Goal: Task Accomplishment & Management: Manage account settings

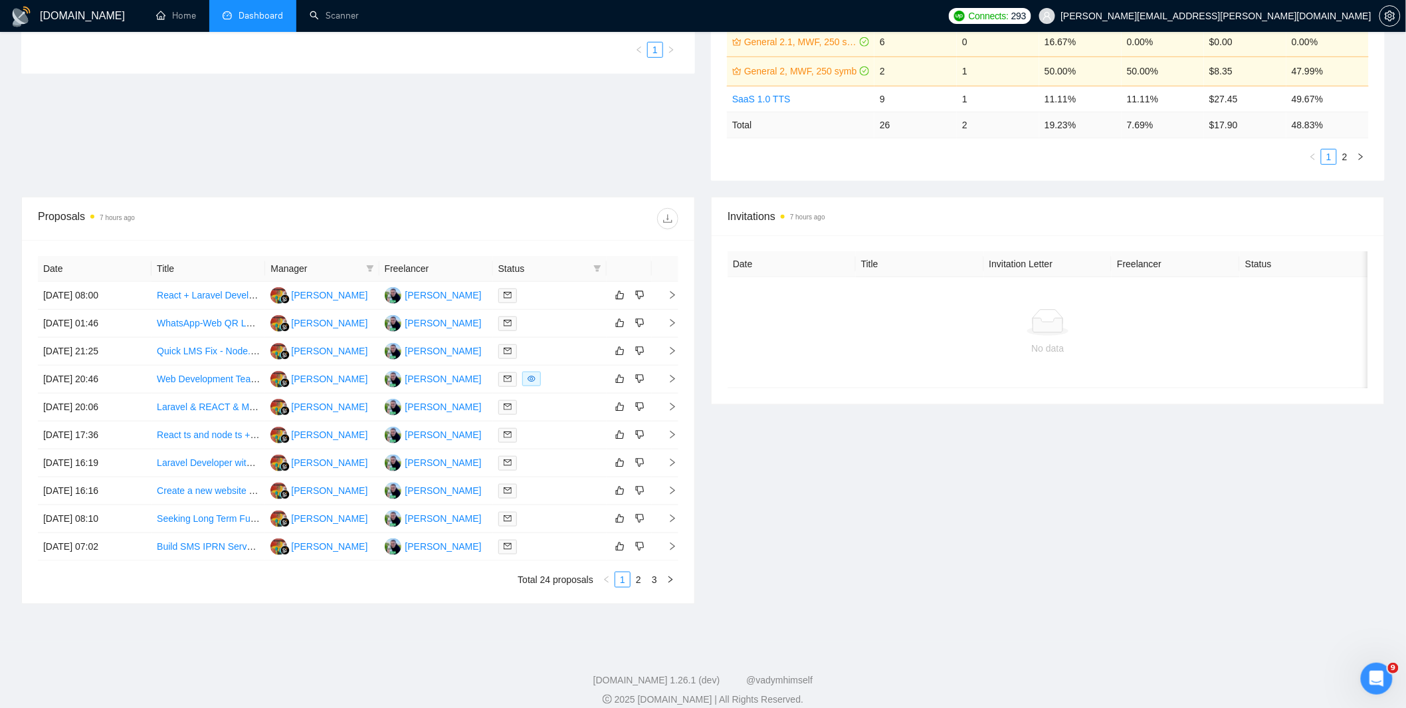
scroll to position [356, 0]
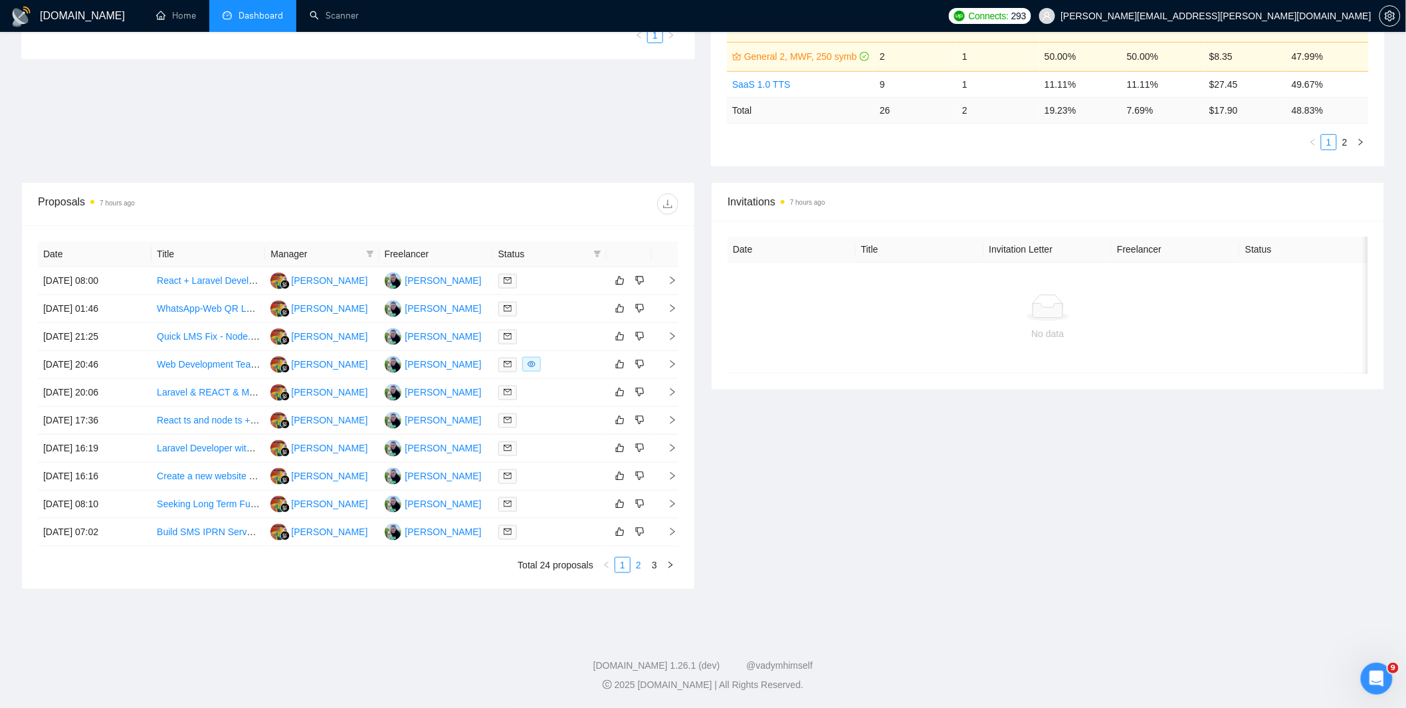
click at [637, 562] on link "2" at bounding box center [638, 565] width 15 height 15
click at [655, 566] on link "3" at bounding box center [654, 565] width 15 height 15
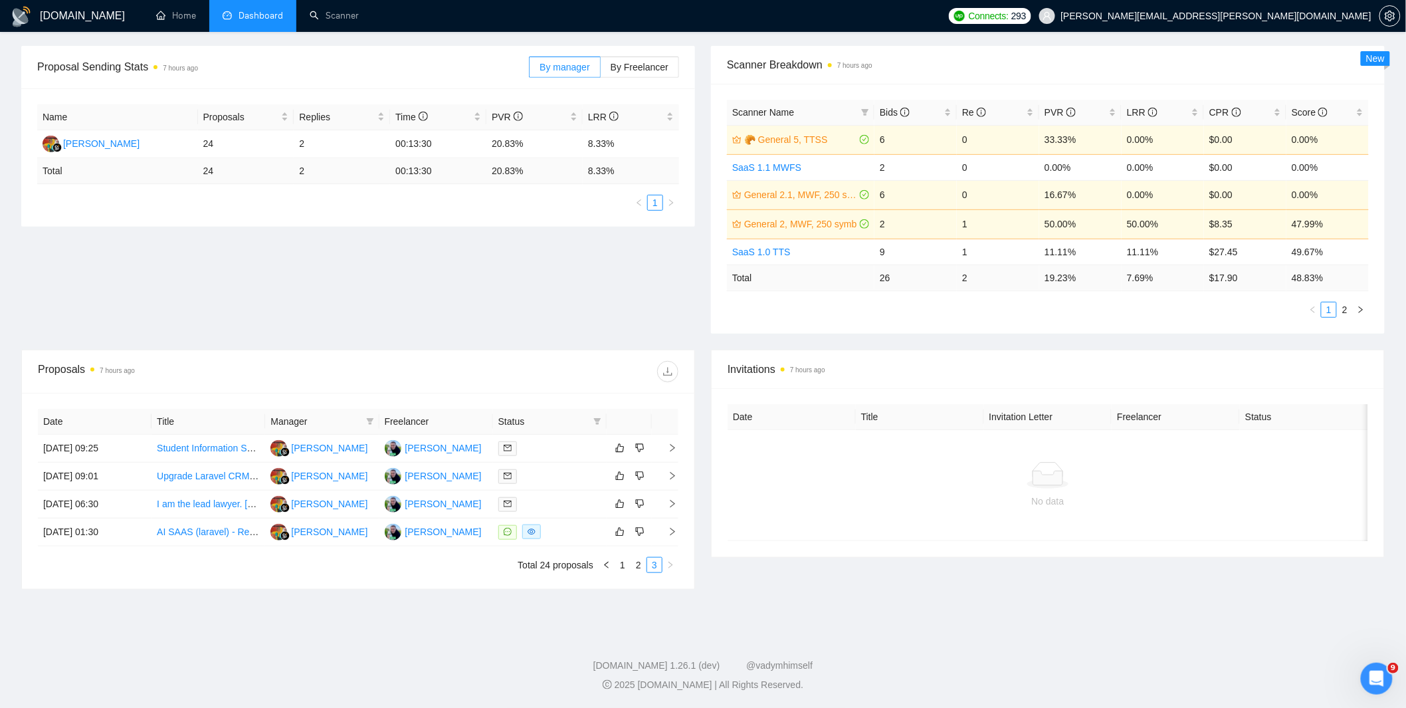
scroll to position [188, 0]
click at [619, 566] on link "1" at bounding box center [622, 565] width 15 height 15
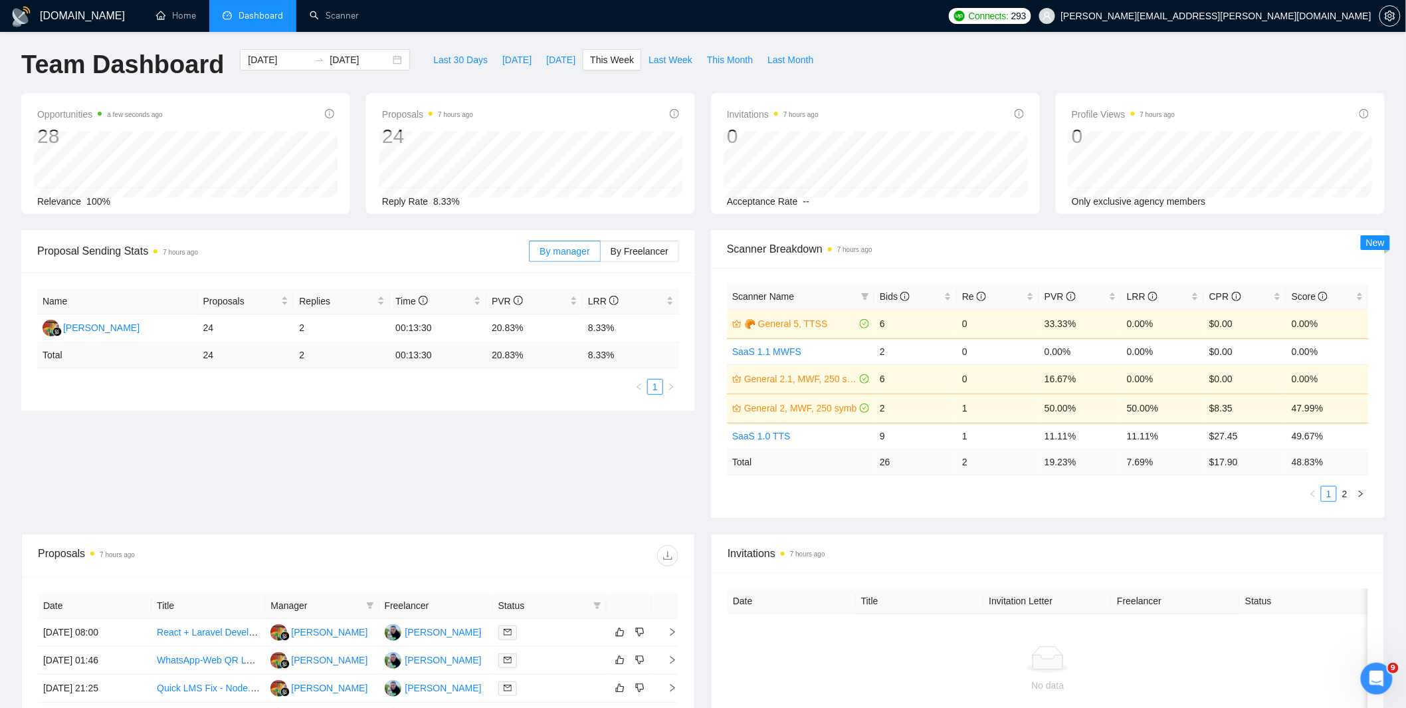
scroll to position [0, 0]
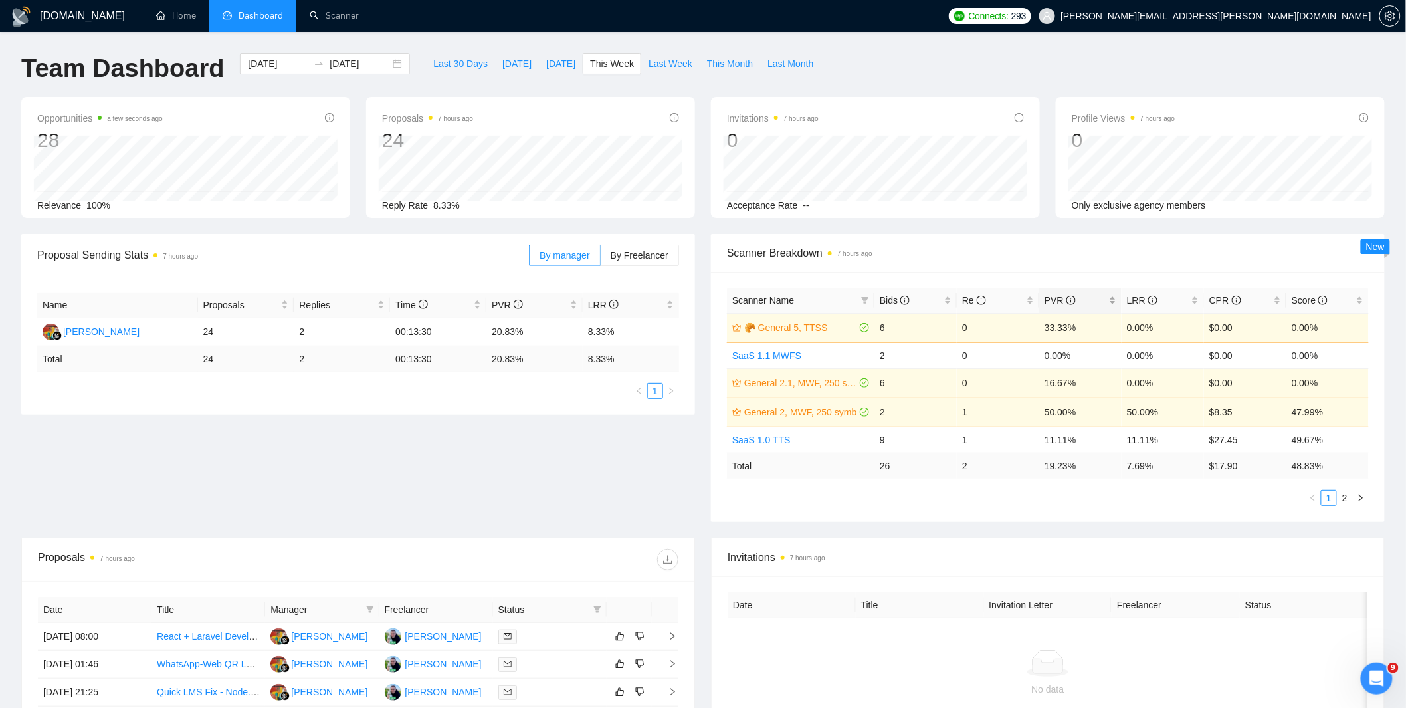
click at [1068, 296] on icon "info-circle" at bounding box center [1071, 300] width 9 height 9
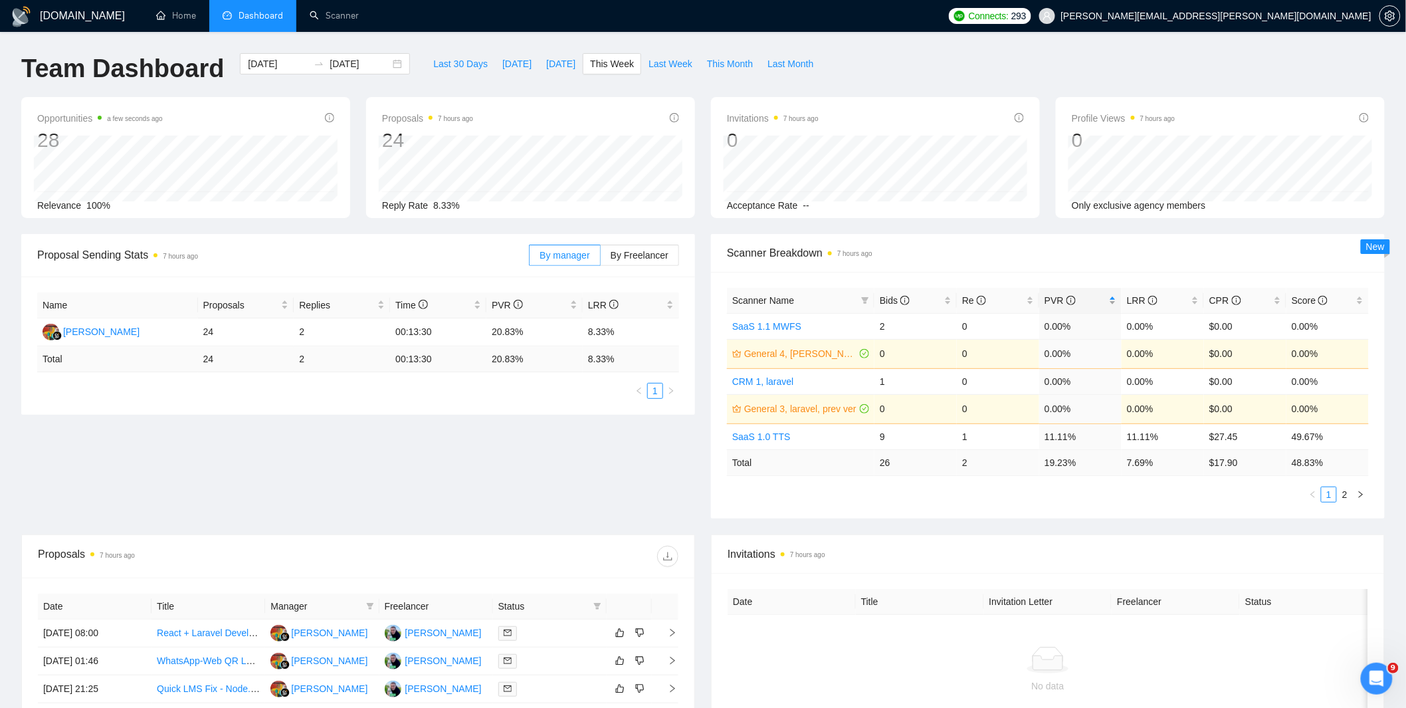
click at [1100, 299] on span "PVR" at bounding box center [1076, 300] width 62 height 15
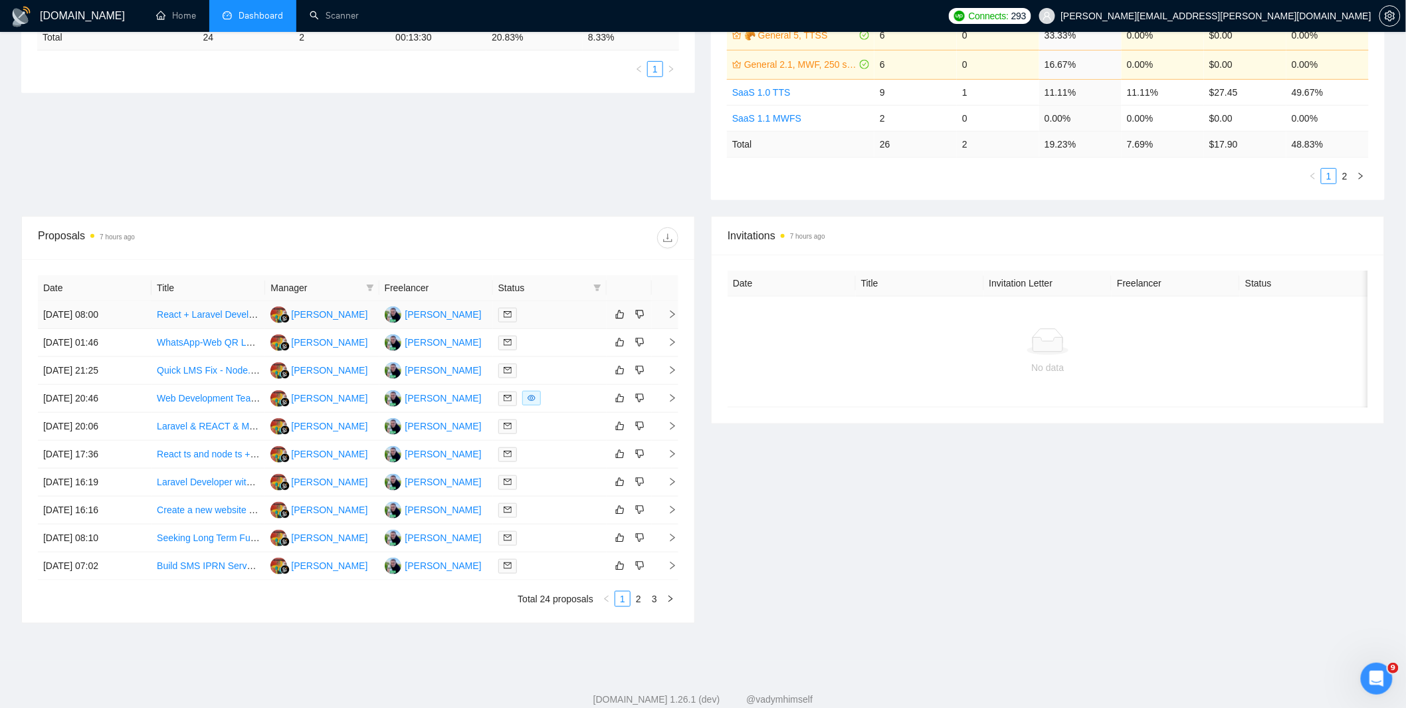
scroll to position [356, 0]
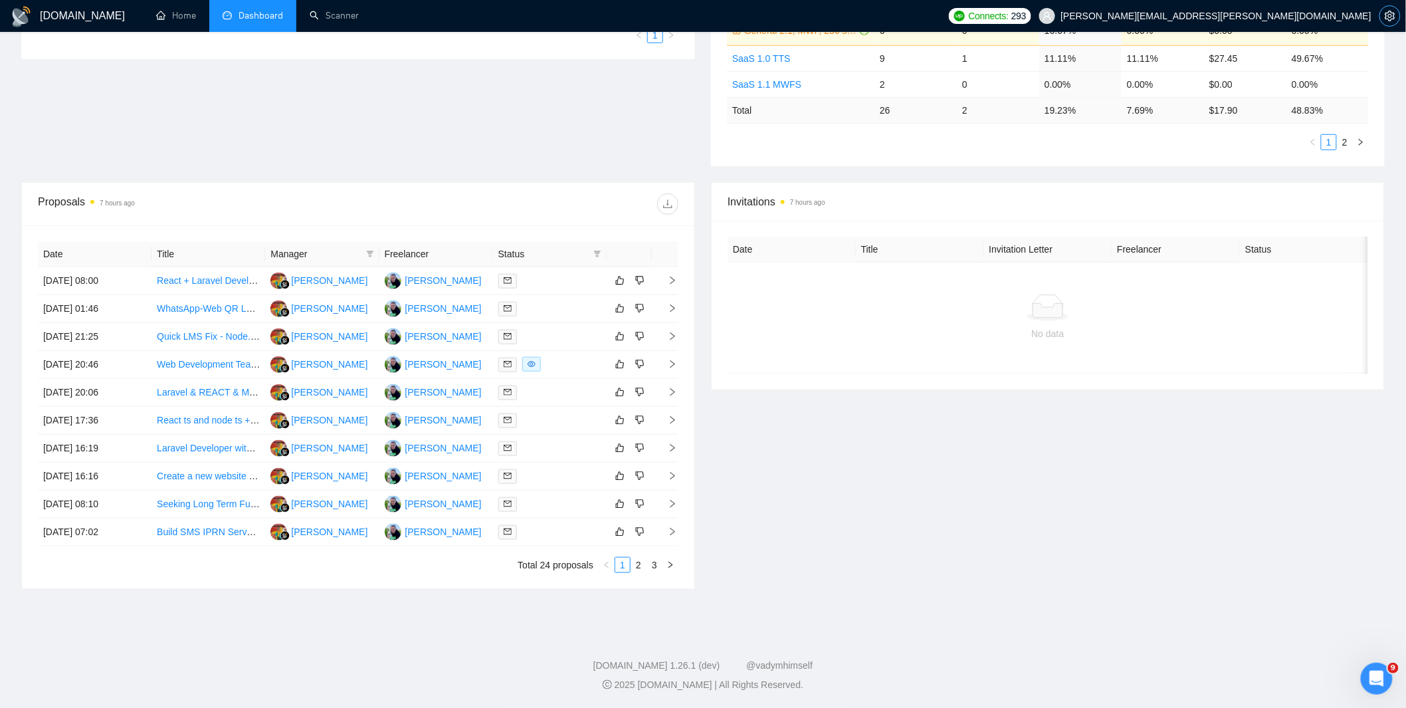
click at [1392, 14] on icon "setting" at bounding box center [1390, 16] width 10 height 11
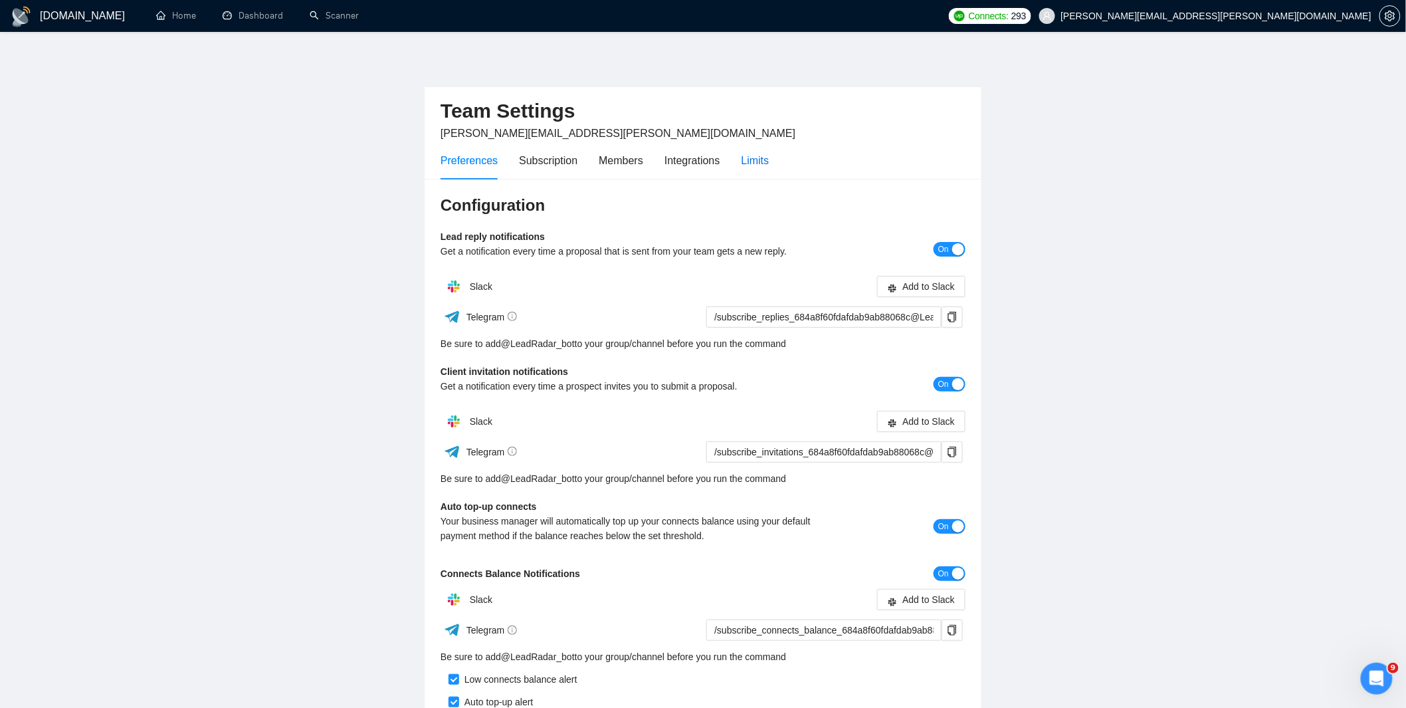
click at [743, 162] on div "Limits" at bounding box center [756, 160] width 28 height 17
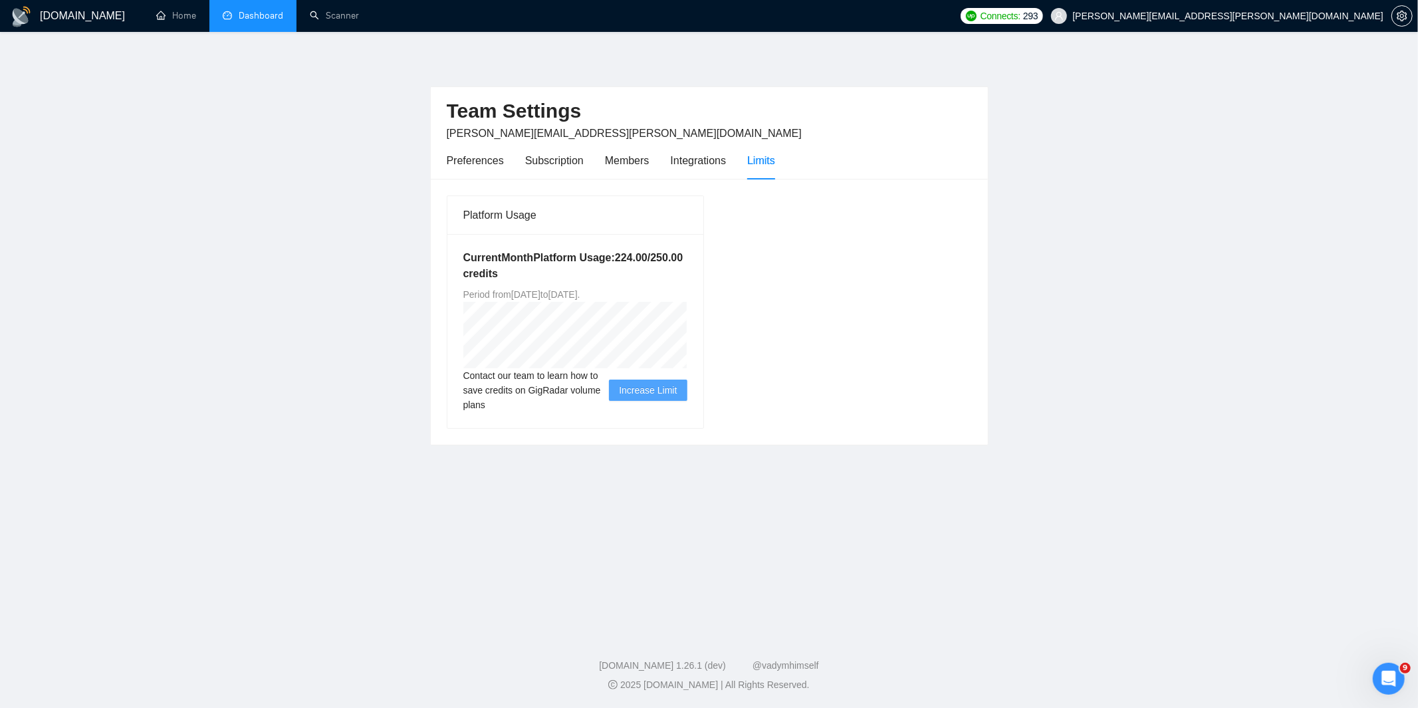
click at [261, 21] on link "Dashboard" at bounding box center [253, 15] width 60 height 11
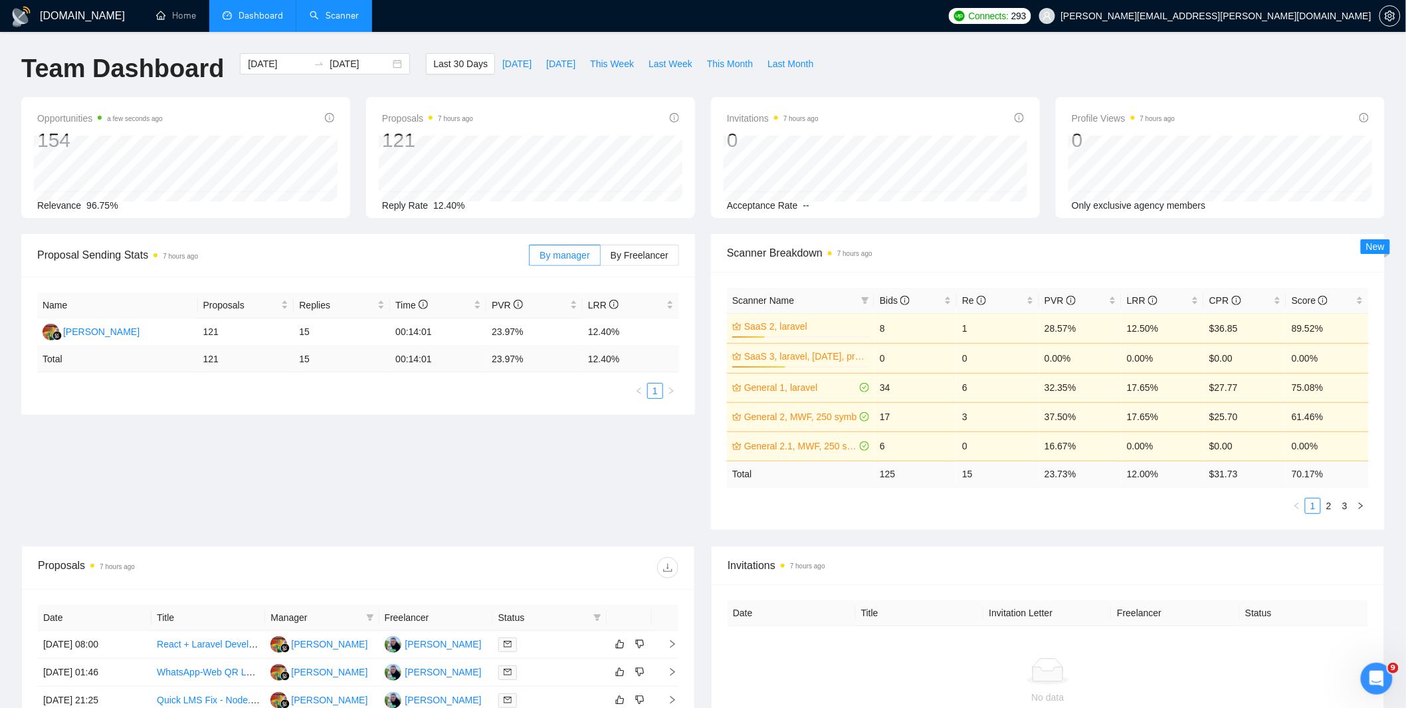
click at [337, 21] on link "Scanner" at bounding box center [334, 15] width 49 height 11
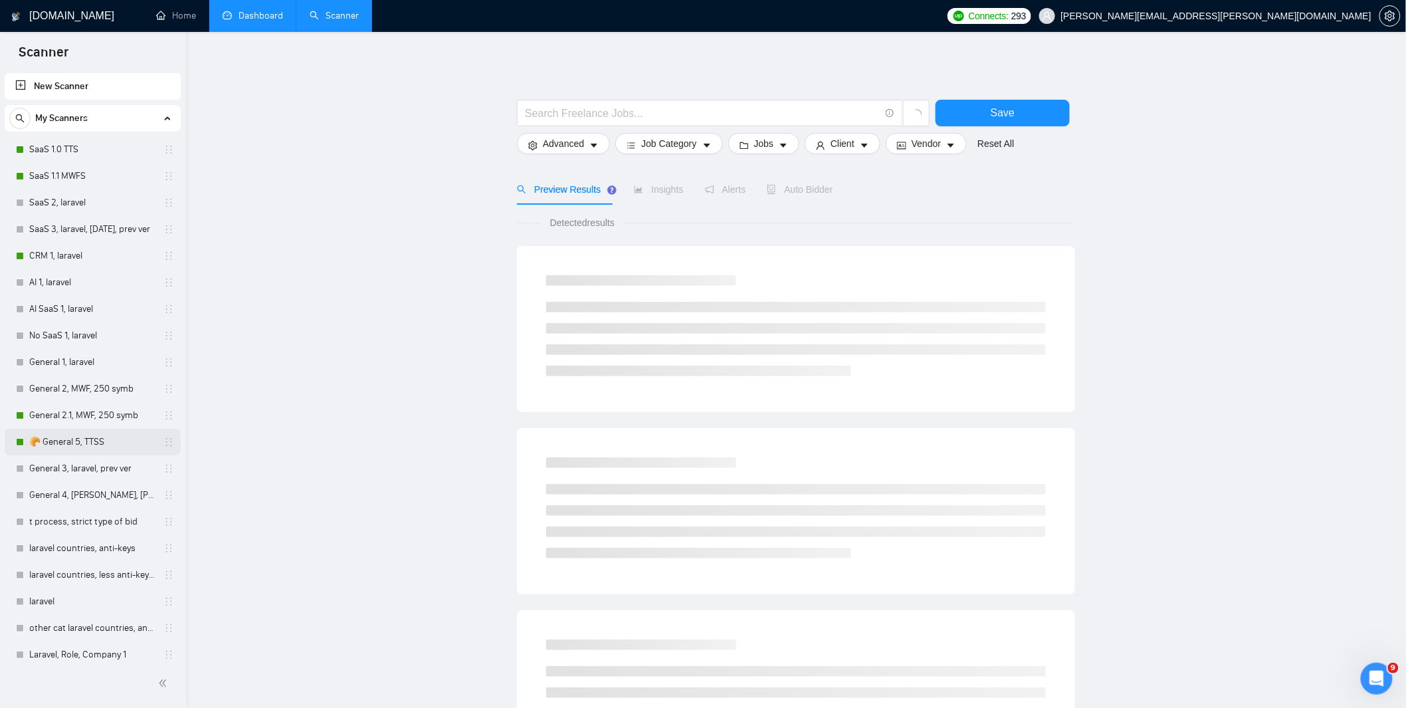
click at [86, 441] on link "🥐 General 5, TTSS" at bounding box center [92, 442] width 126 height 27
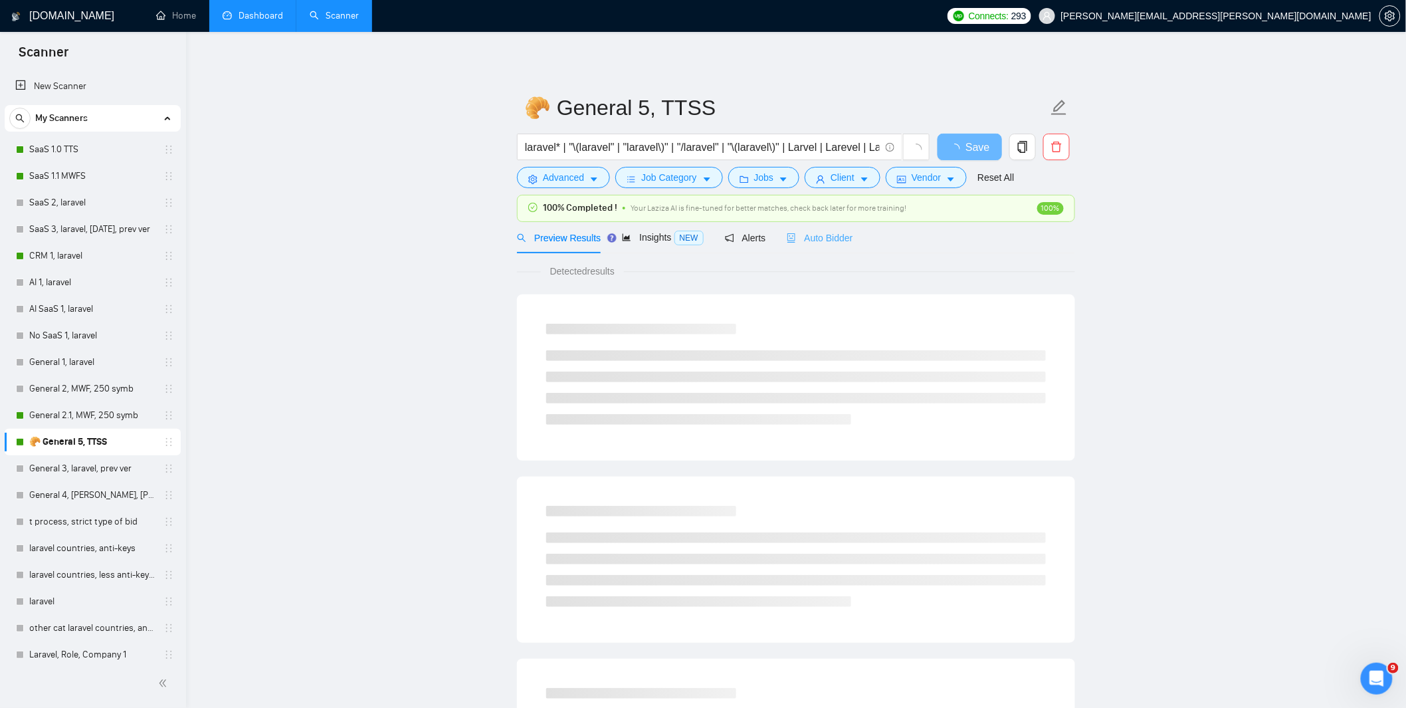
click at [814, 246] on div "Auto Bidder" at bounding box center [820, 237] width 66 height 31
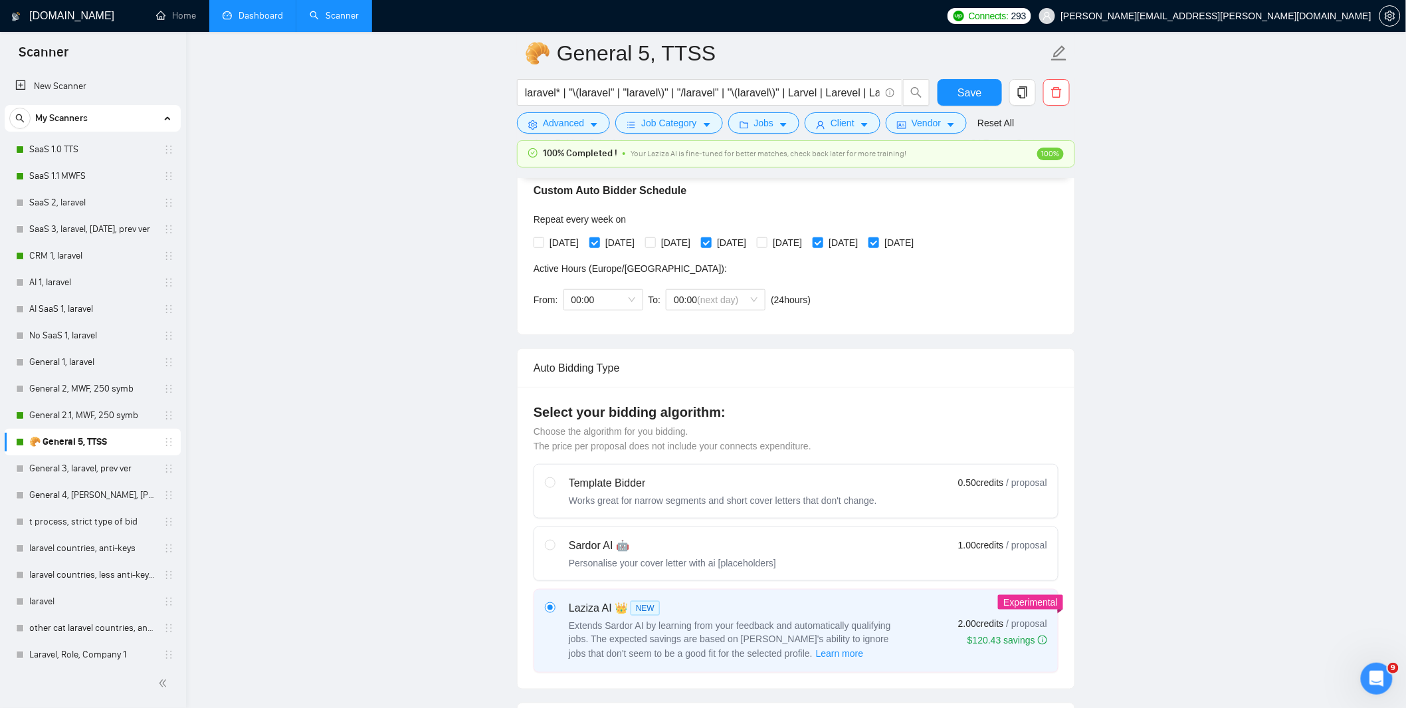
scroll to position [443, 0]
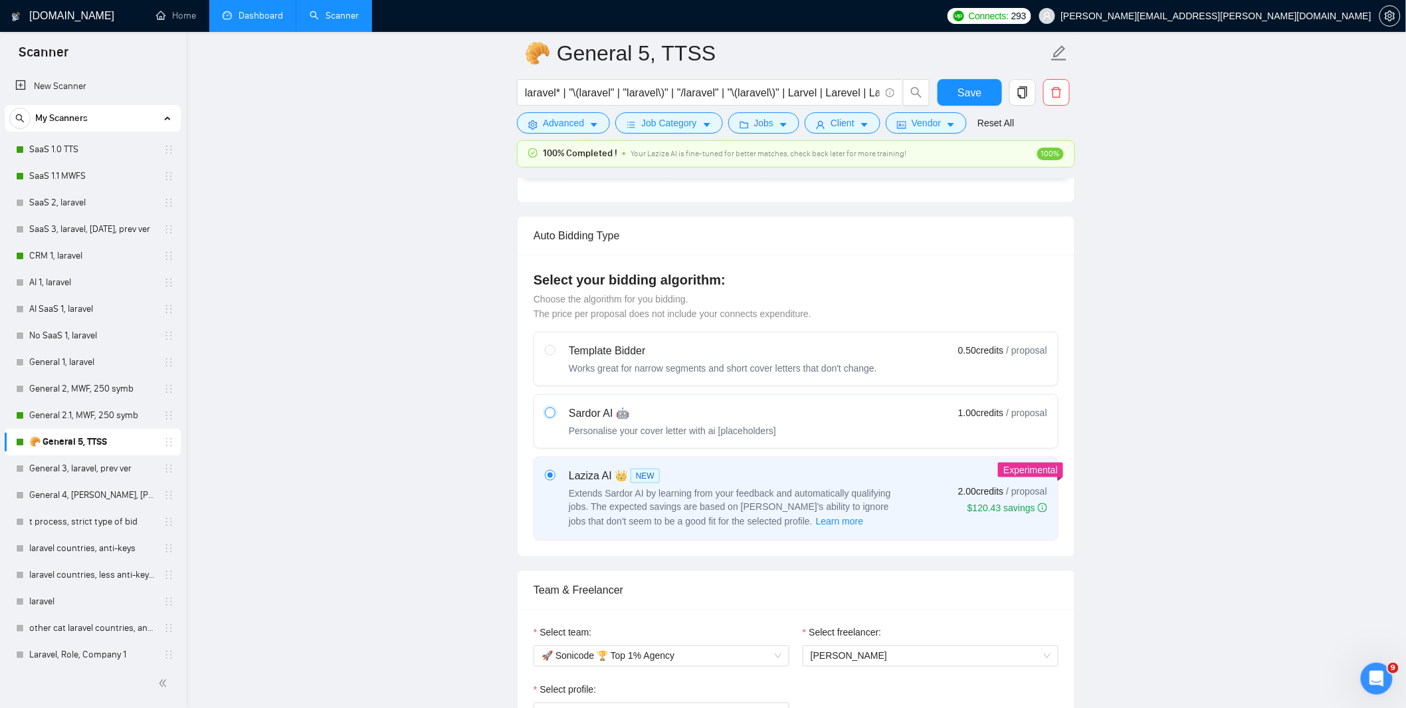
click at [552, 417] on input "radio" at bounding box center [549, 411] width 9 height 9
radio input "true"
radio input "false"
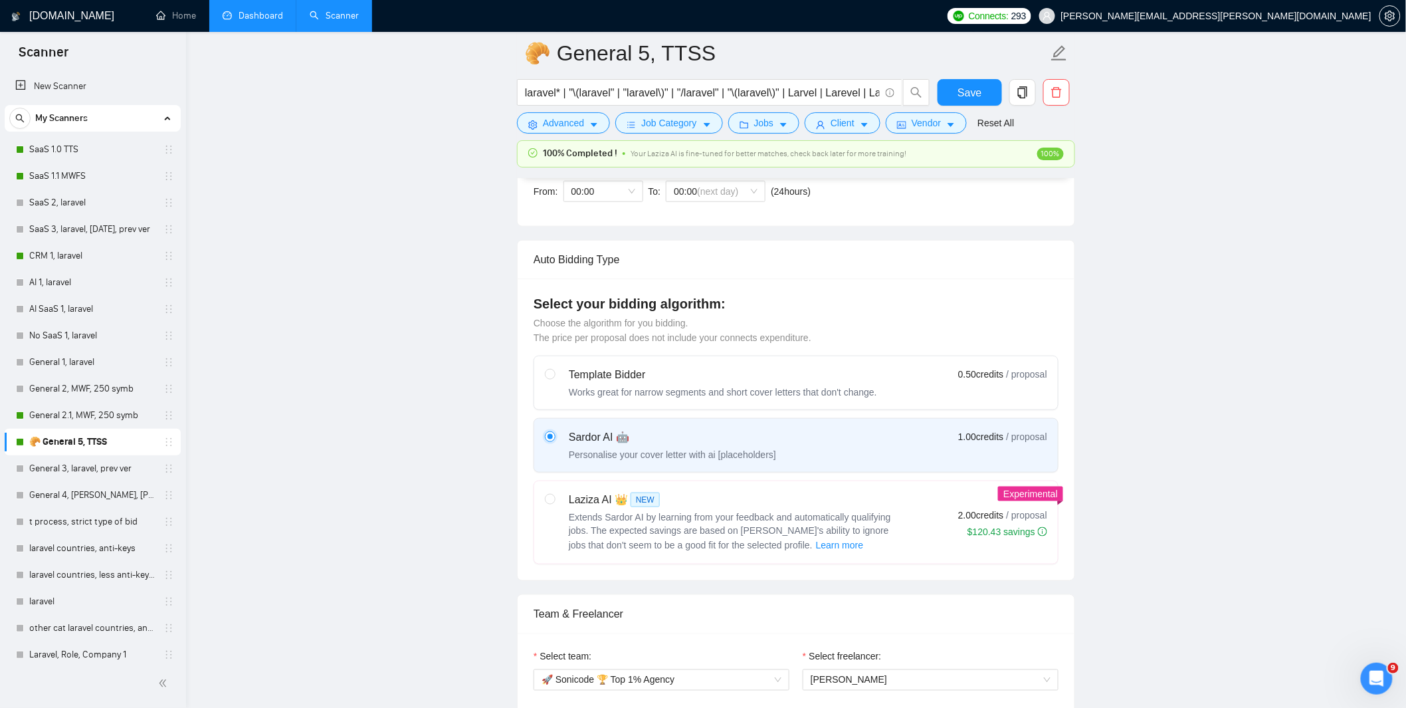
scroll to position [532, 0]
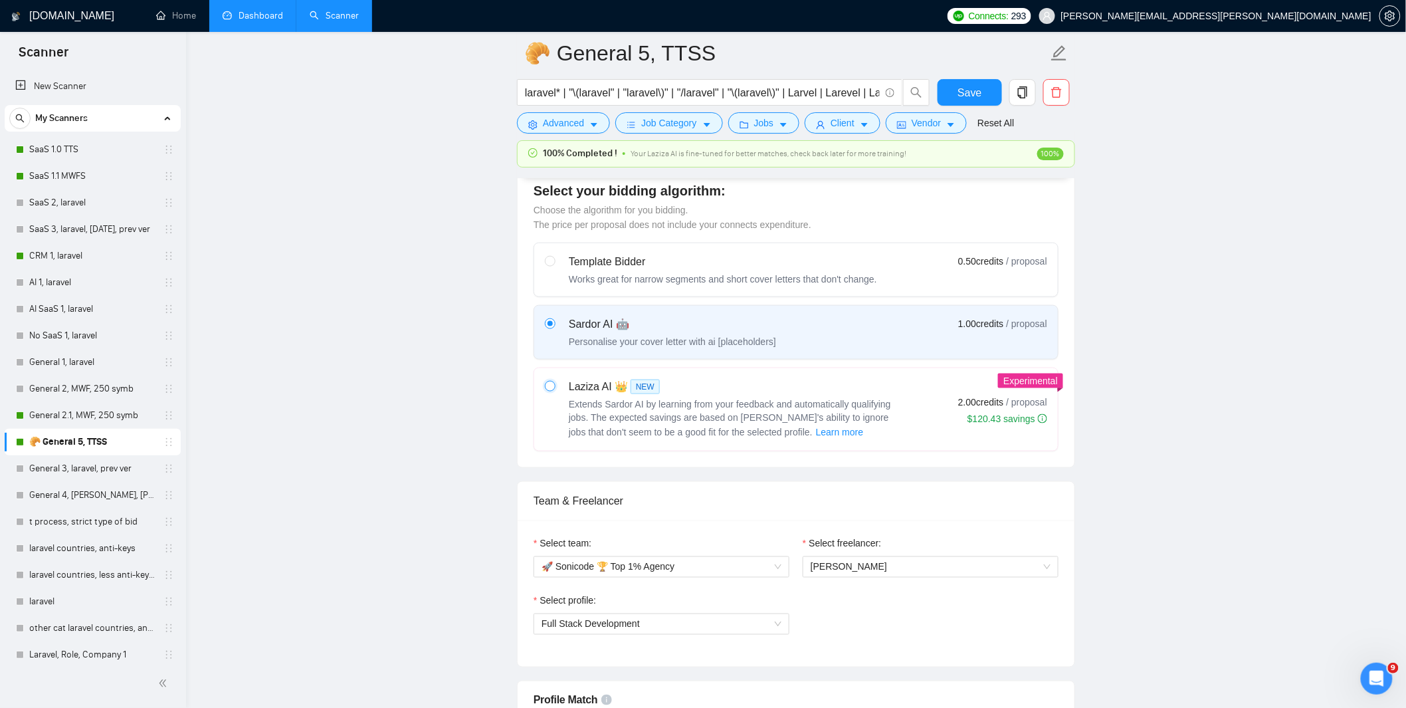
click at [554, 388] on input "radio" at bounding box center [549, 385] width 9 height 9
radio input "true"
radio input "false"
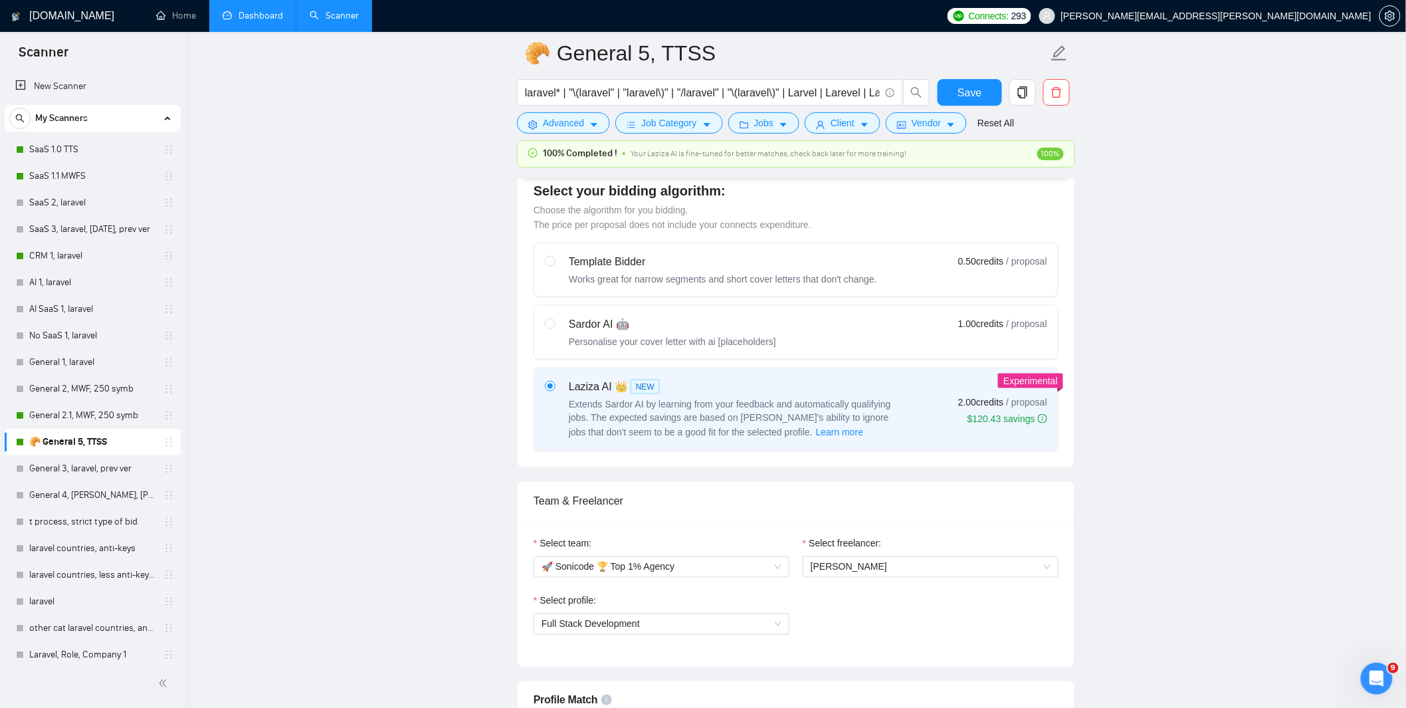
click at [580, 322] on div "Sardor AI 🤖" at bounding box center [672, 324] width 207 height 16
click at [554, 322] on input "radio" at bounding box center [549, 322] width 9 height 9
radio input "true"
radio input "false"
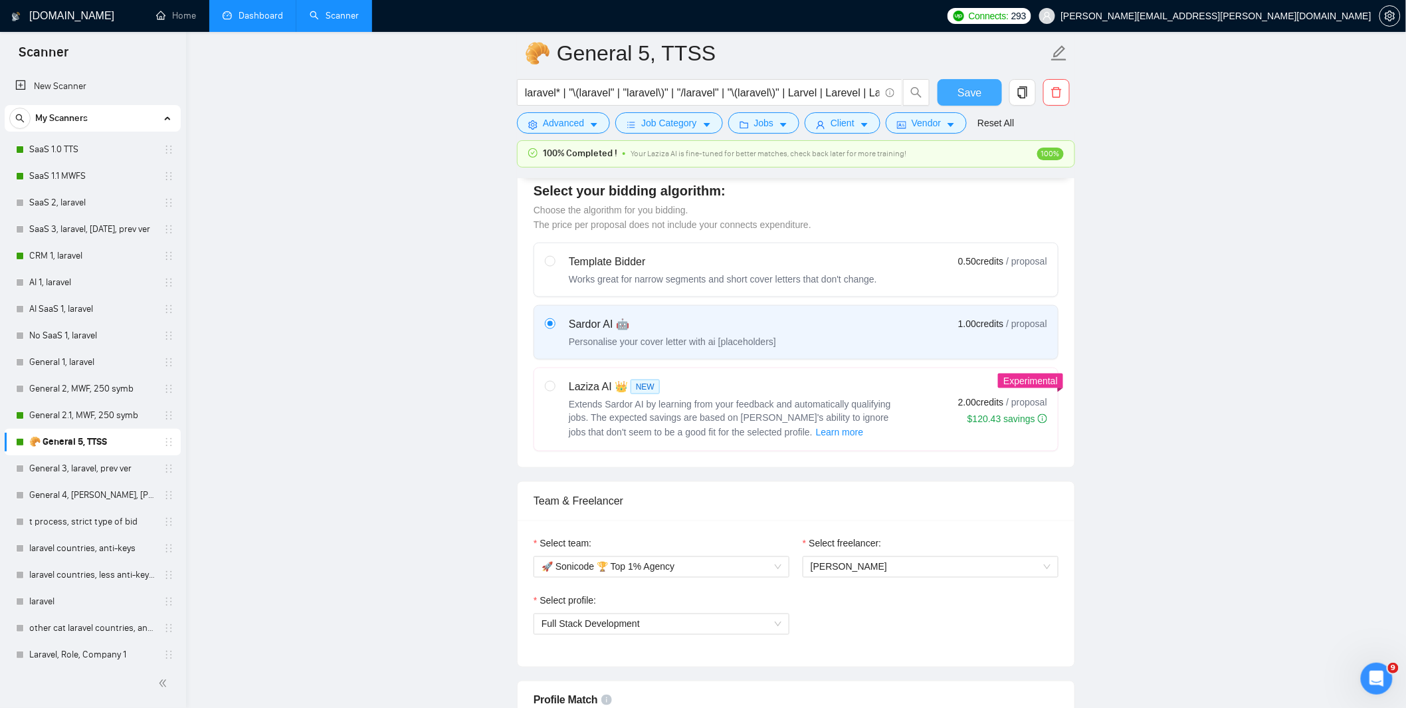
click at [964, 94] on span "Save" at bounding box center [970, 92] width 24 height 17
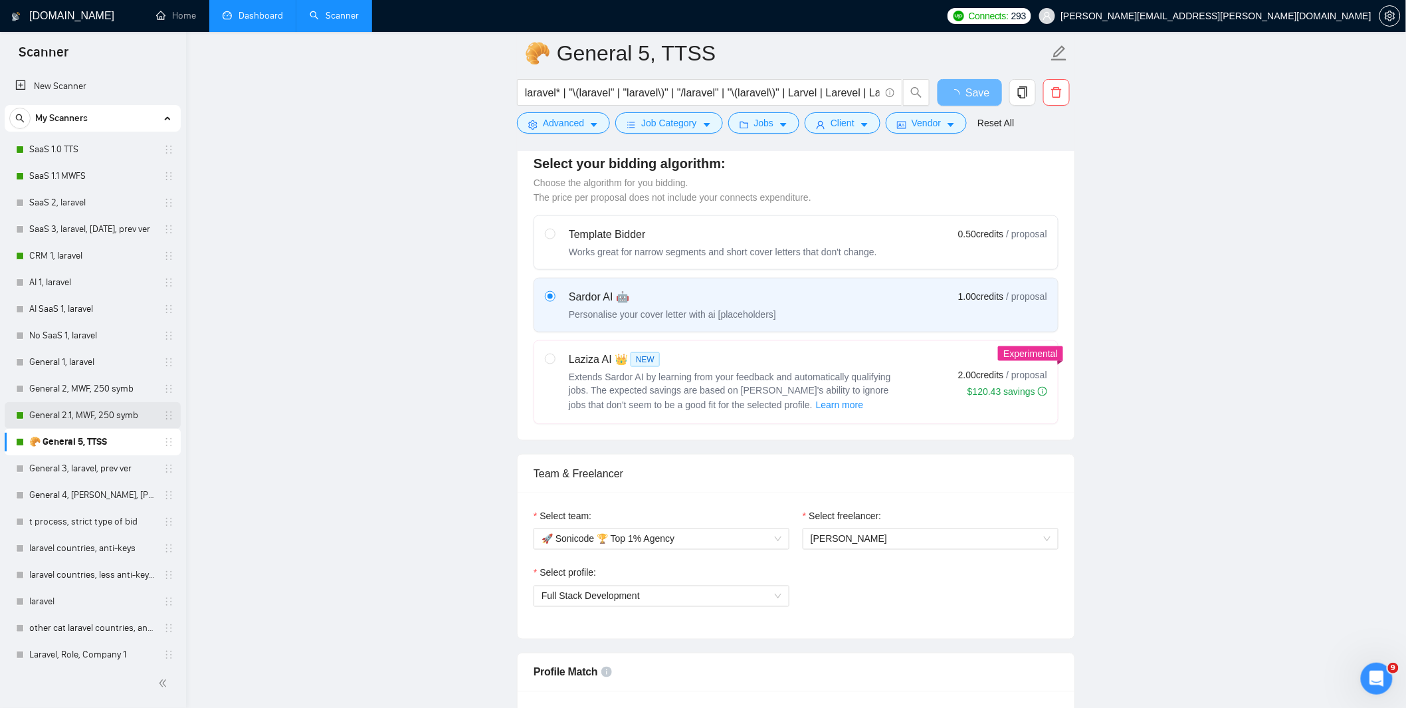
click at [76, 417] on link "General 2.1, MWF, 250 symb" at bounding box center [92, 415] width 126 height 27
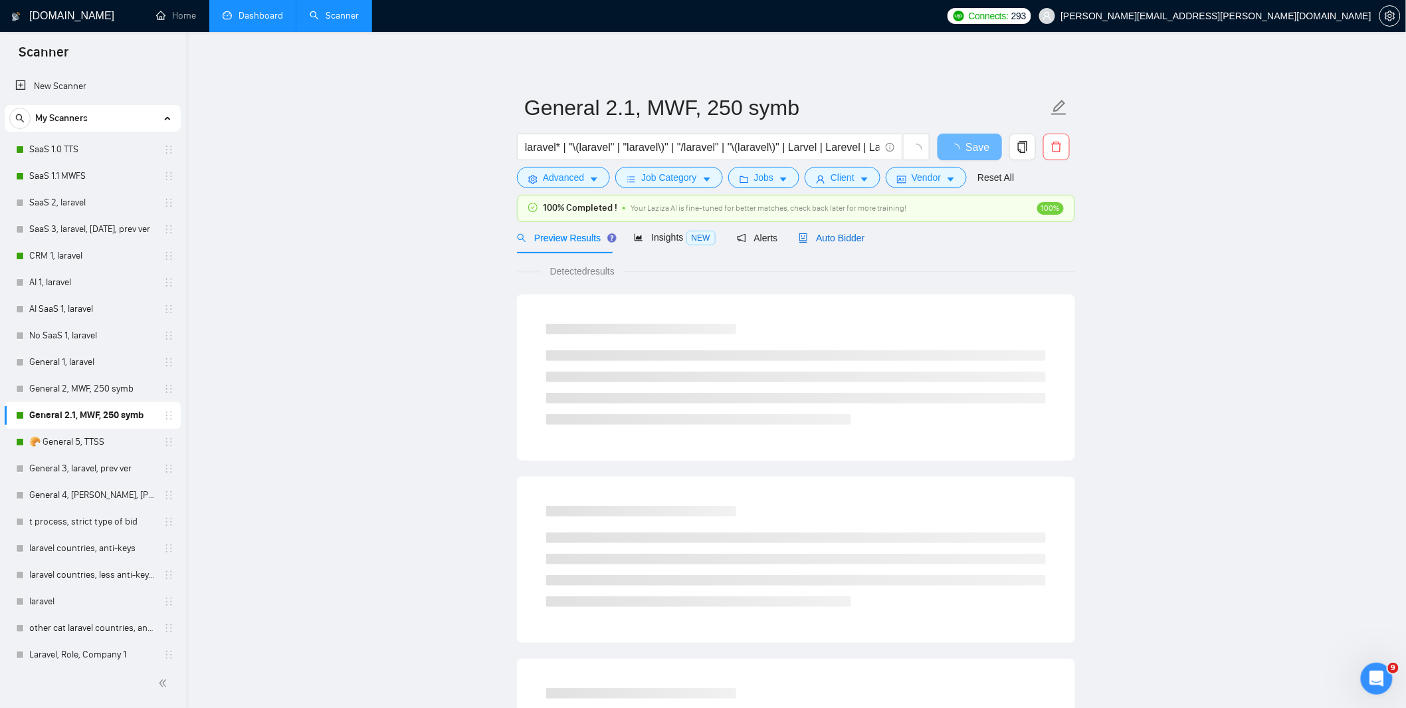
click at [835, 241] on span "Auto Bidder" at bounding box center [832, 238] width 66 height 11
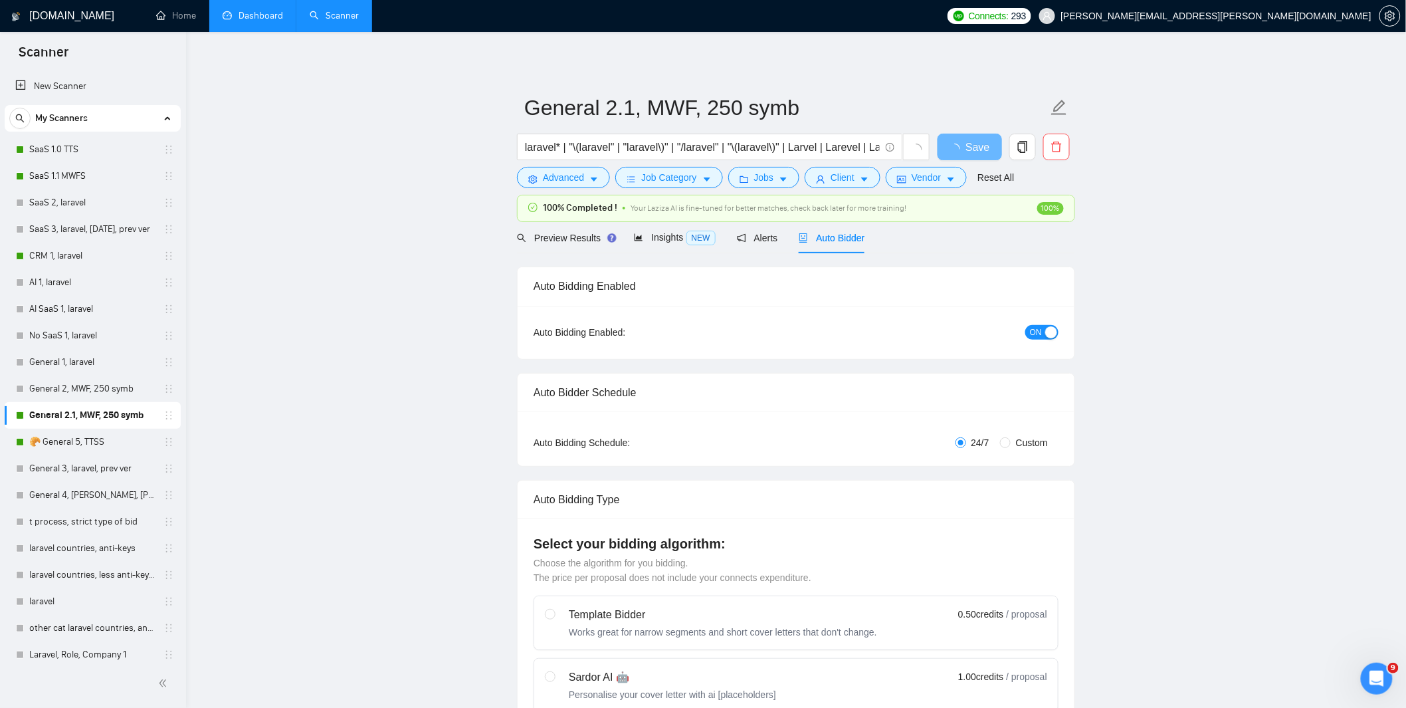
radio input "false"
radio input "true"
checkbox input "true"
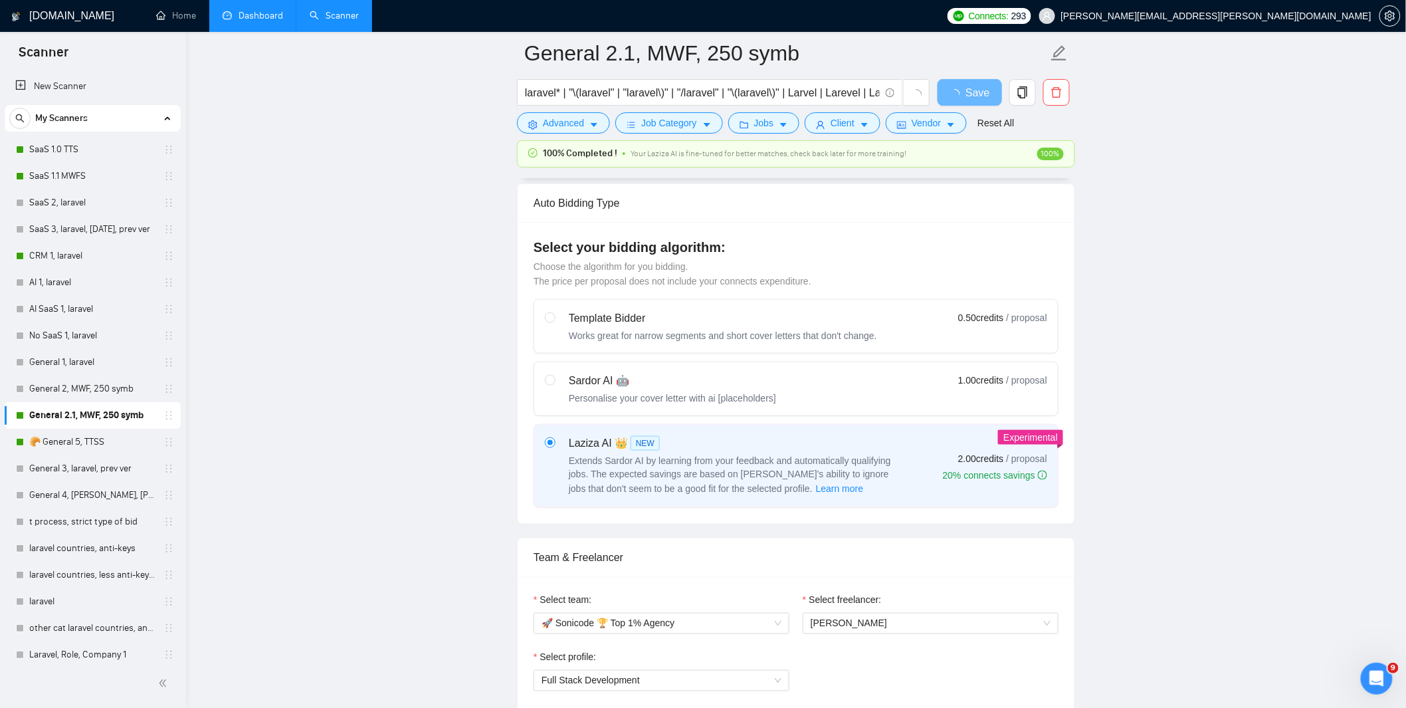
scroll to position [532, 0]
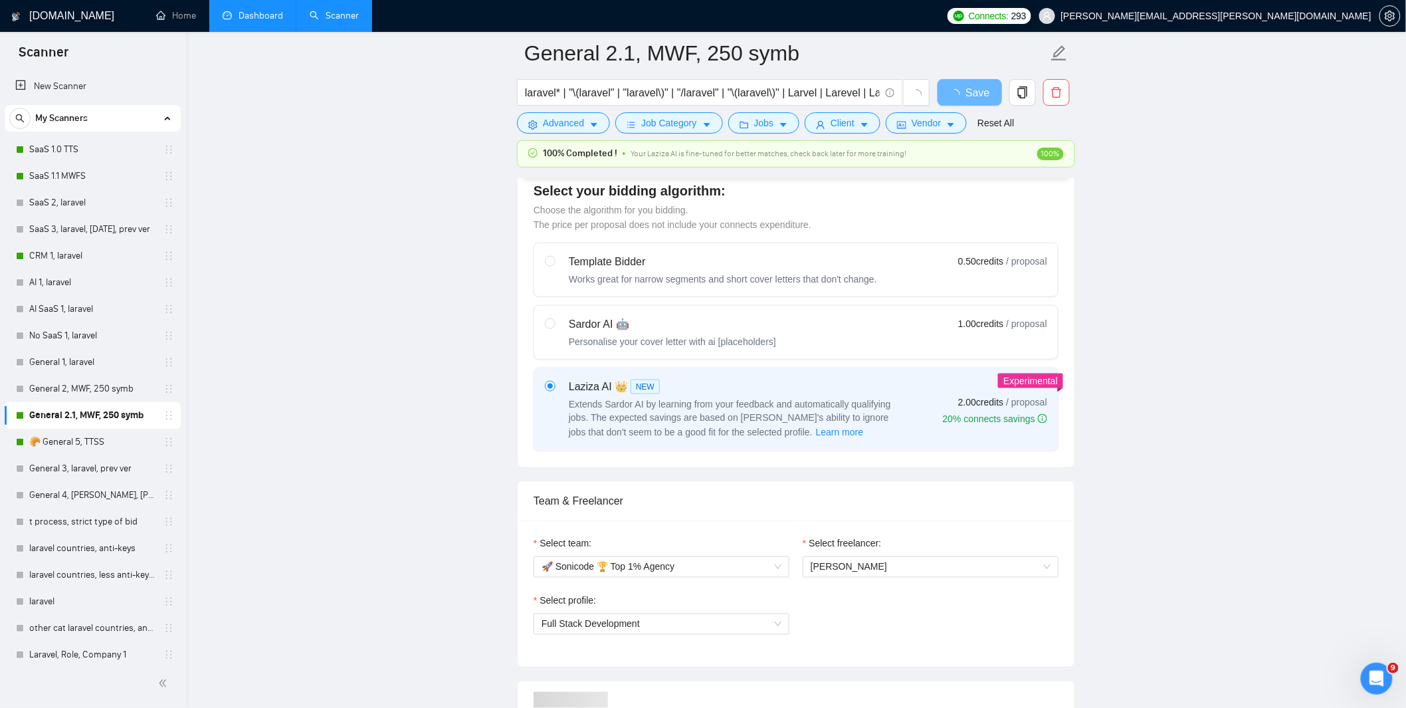
click at [586, 326] on div "Sardor AI 🤖" at bounding box center [672, 324] width 207 height 16
click at [554, 326] on input "radio" at bounding box center [549, 322] width 9 height 9
radio input "true"
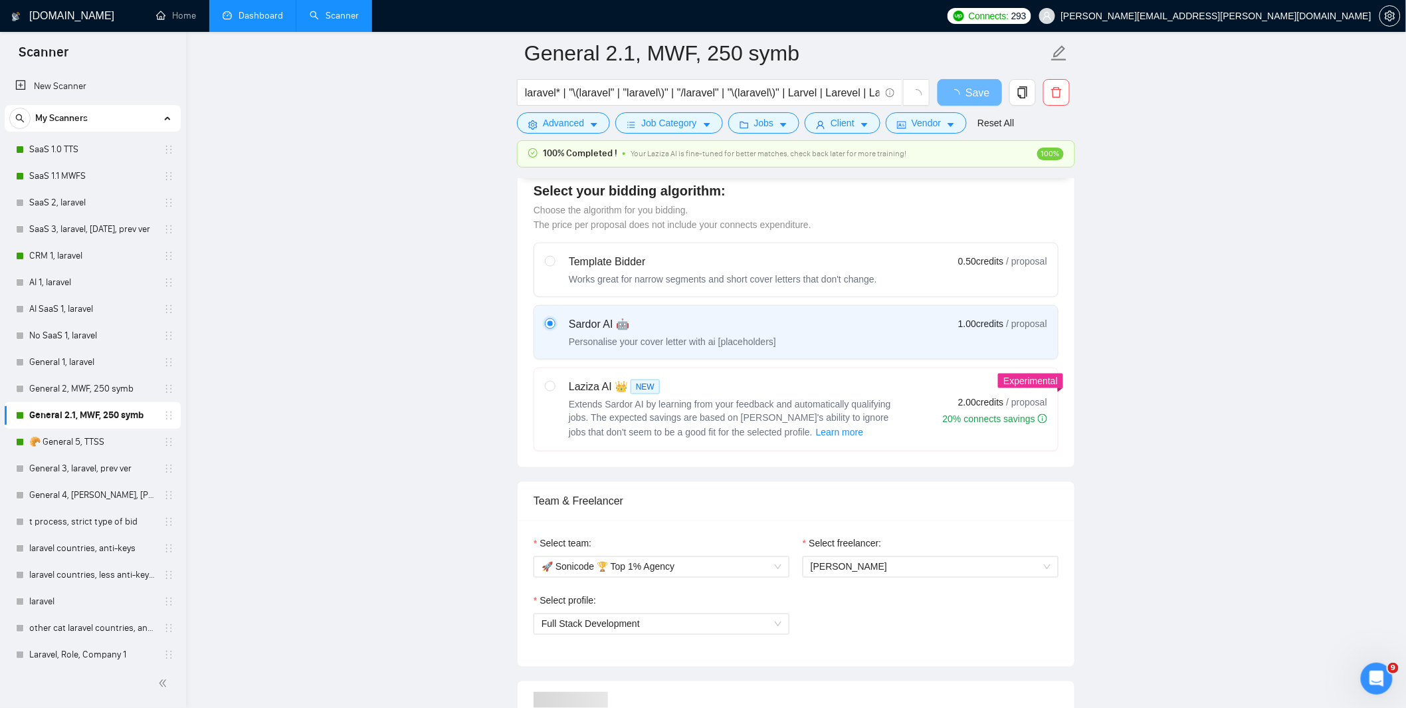
radio input "false"
click at [974, 91] on span "Save" at bounding box center [970, 92] width 24 height 17
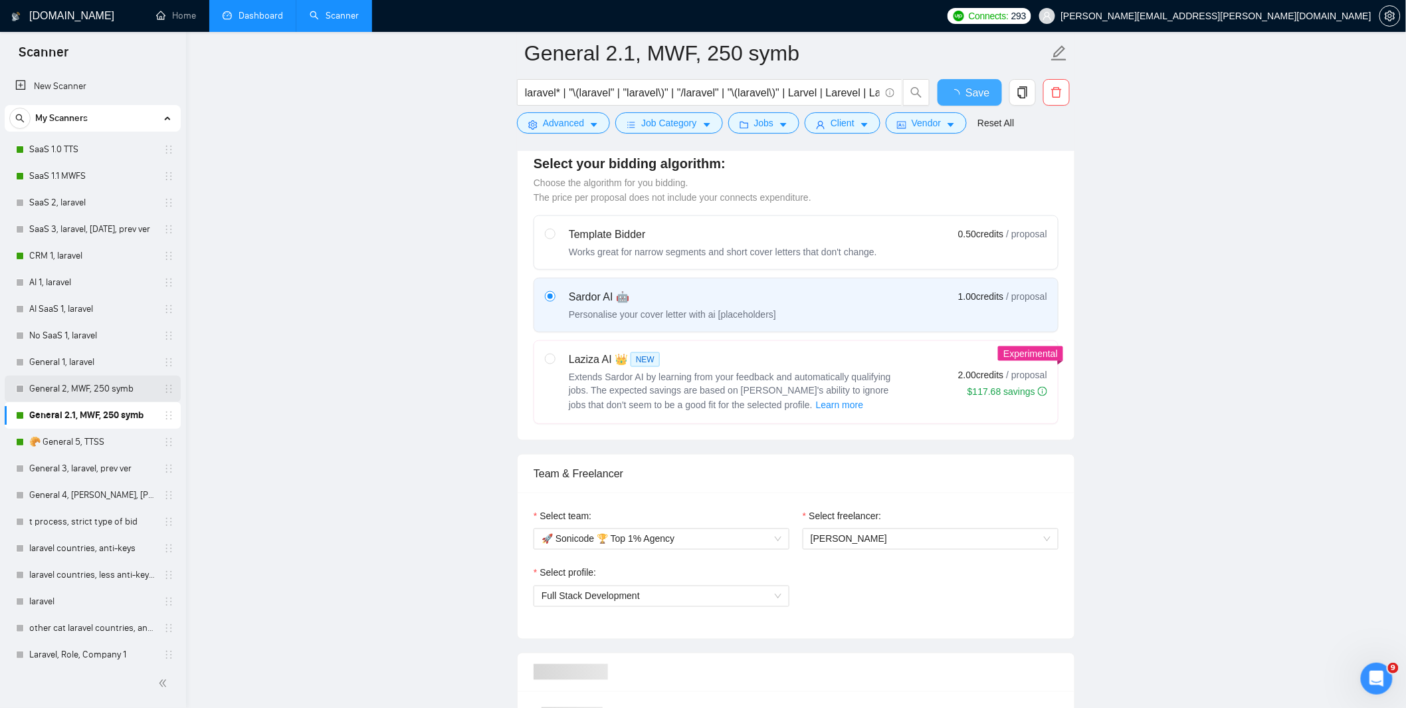
checkbox input "true"
click at [74, 249] on link "CRM 1, laravel" at bounding box center [92, 256] width 126 height 27
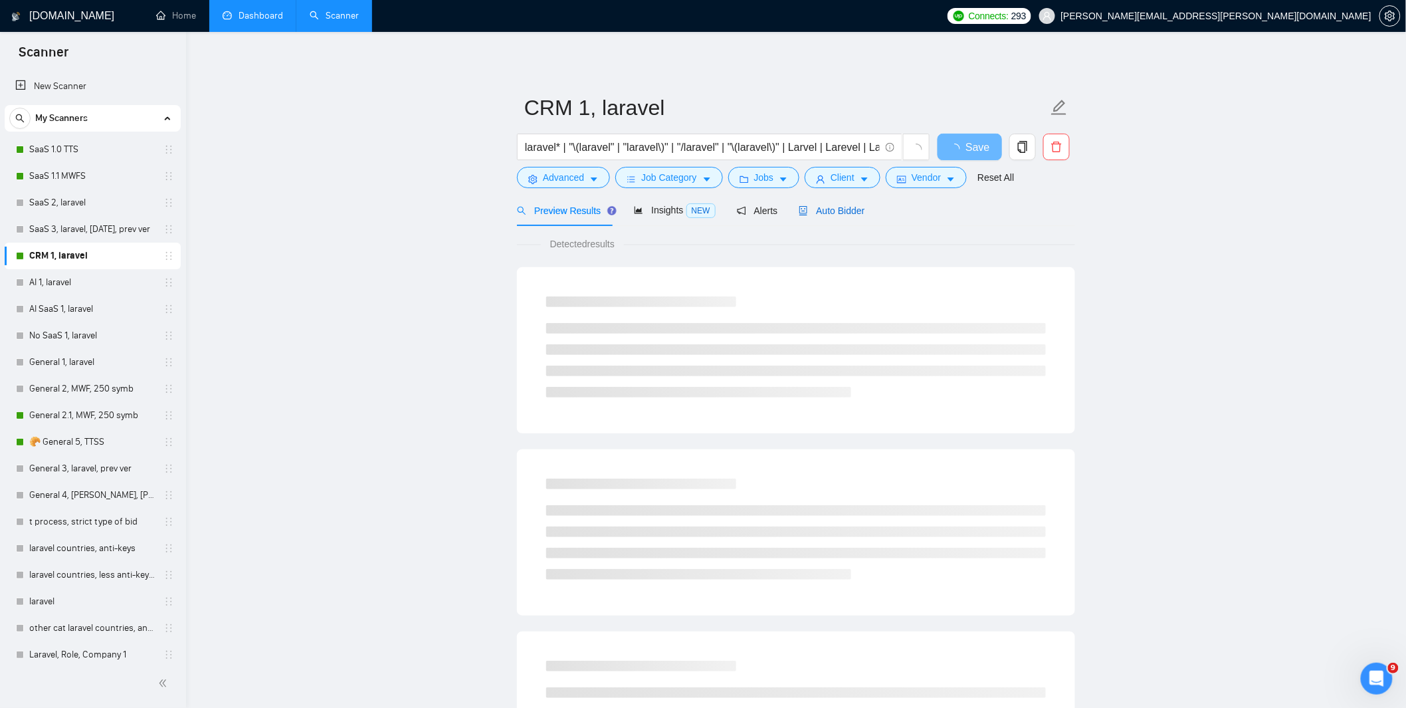
click at [828, 213] on span "Auto Bidder" at bounding box center [832, 210] width 66 height 11
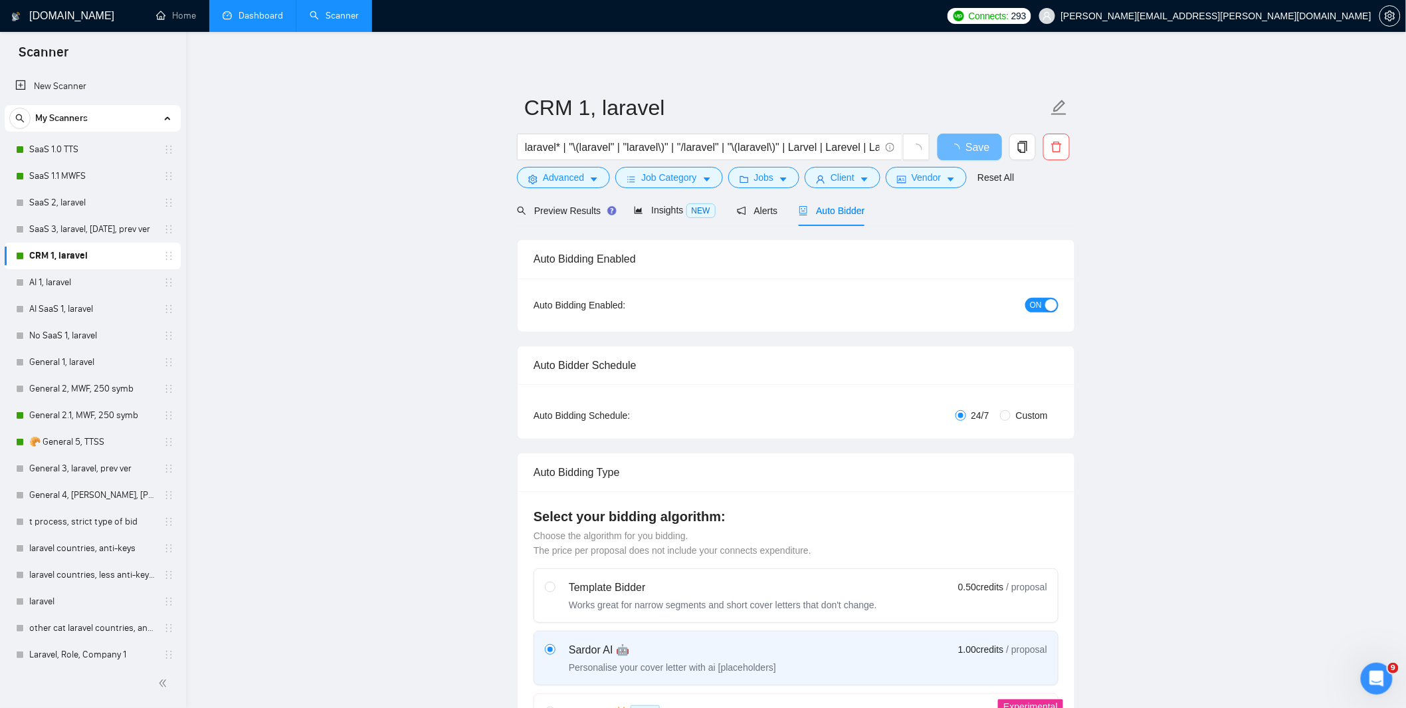
checkbox input "true"
click at [63, 183] on link "SaaS 1.1 MWFS" at bounding box center [92, 176] width 126 height 27
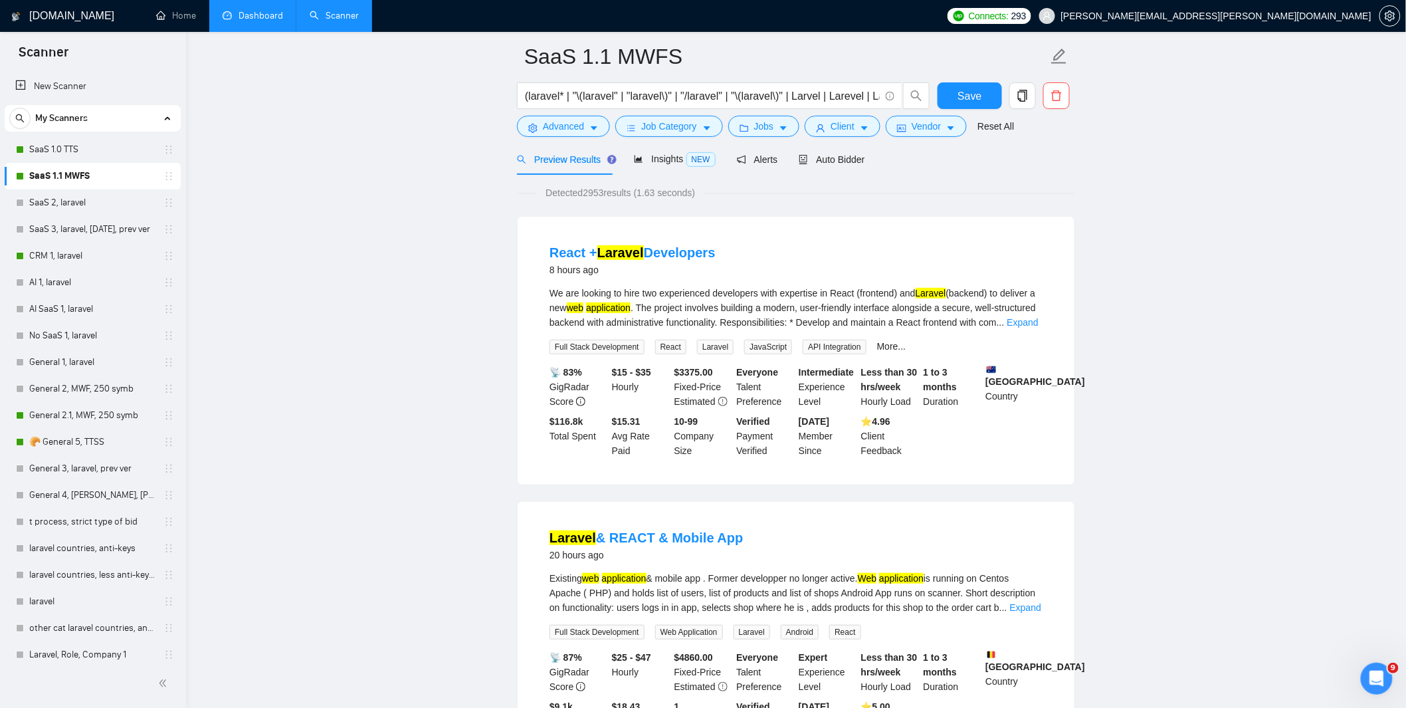
scroll to position [35, 0]
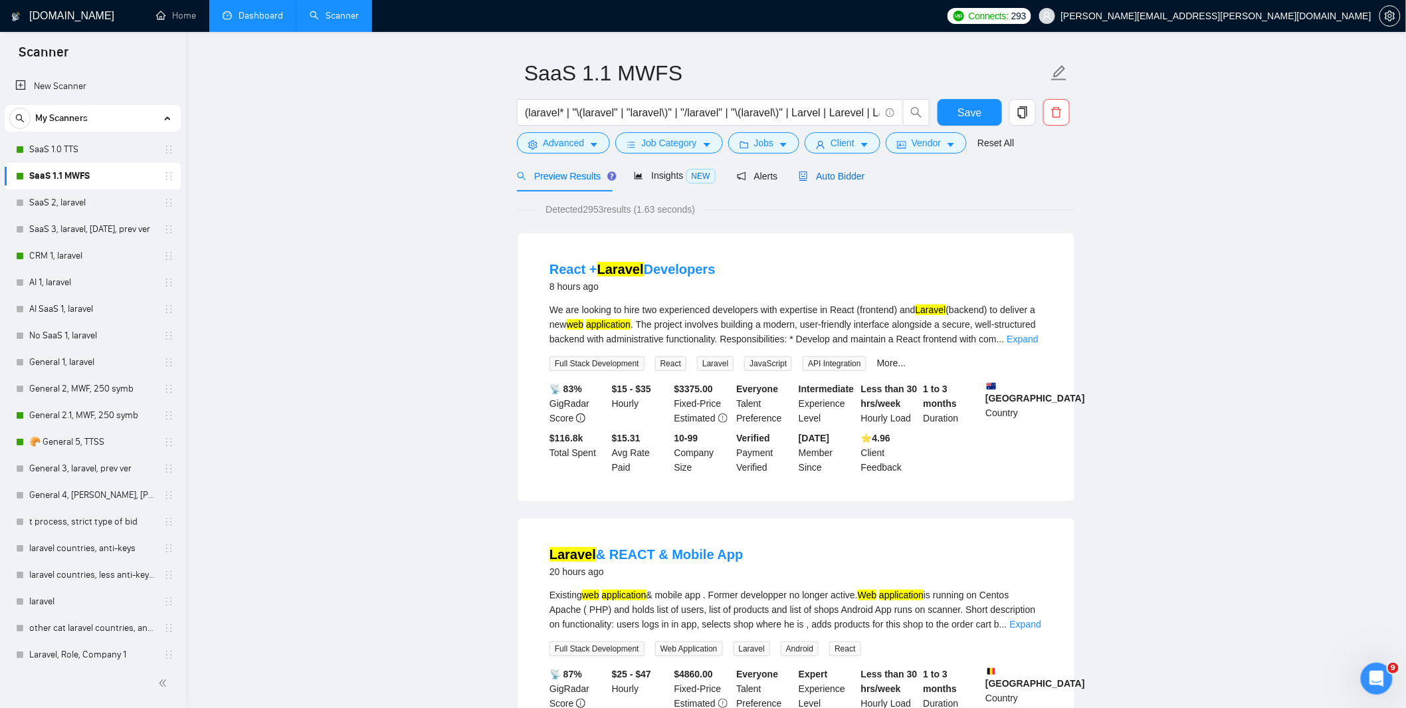
click at [845, 177] on span "Auto Bidder" at bounding box center [832, 176] width 66 height 11
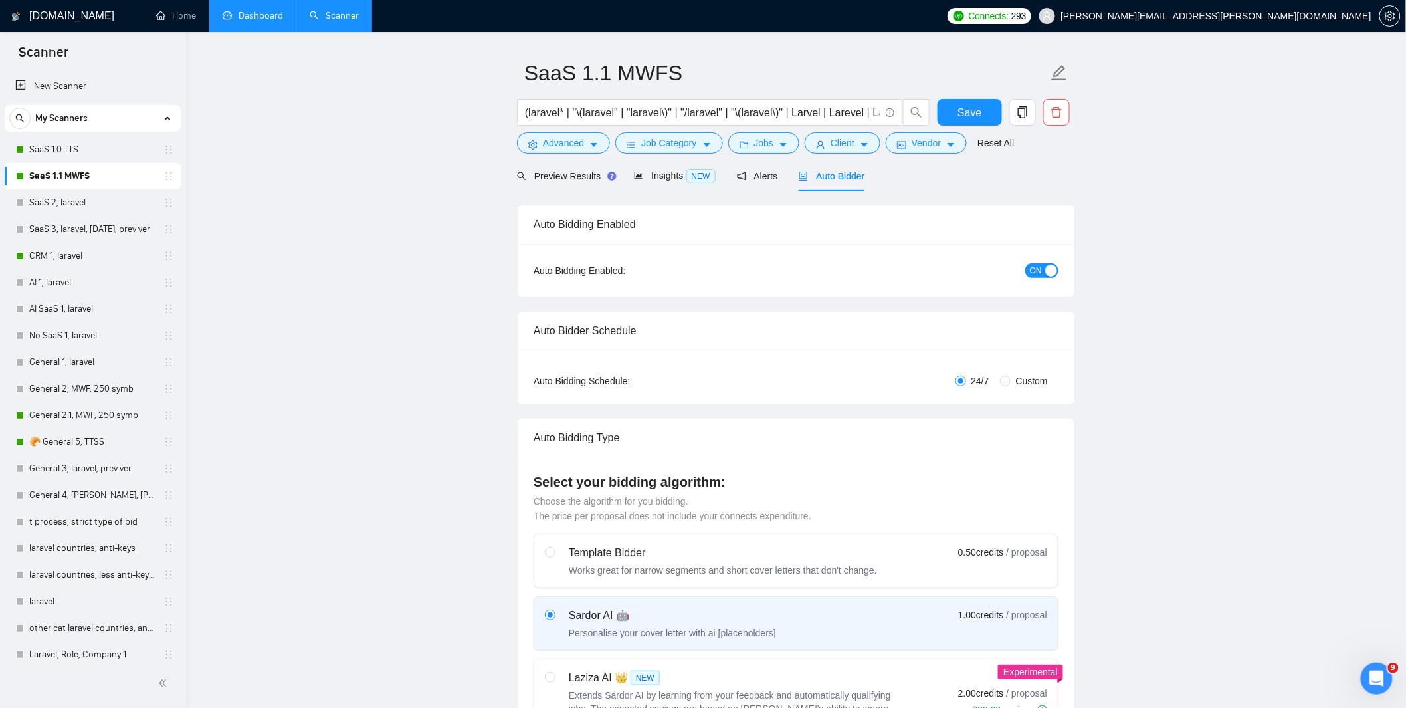
radio input "false"
radio input "true"
checkbox input "true"
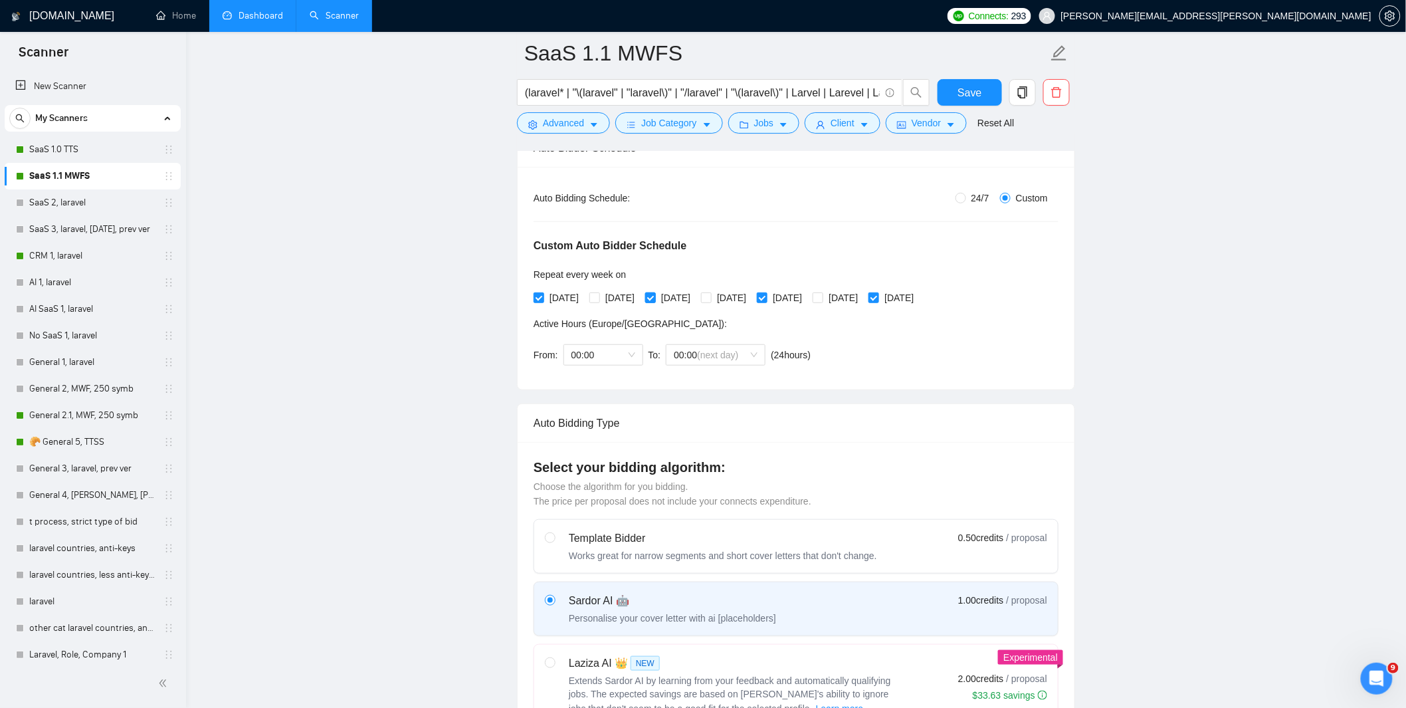
scroll to position [211, 0]
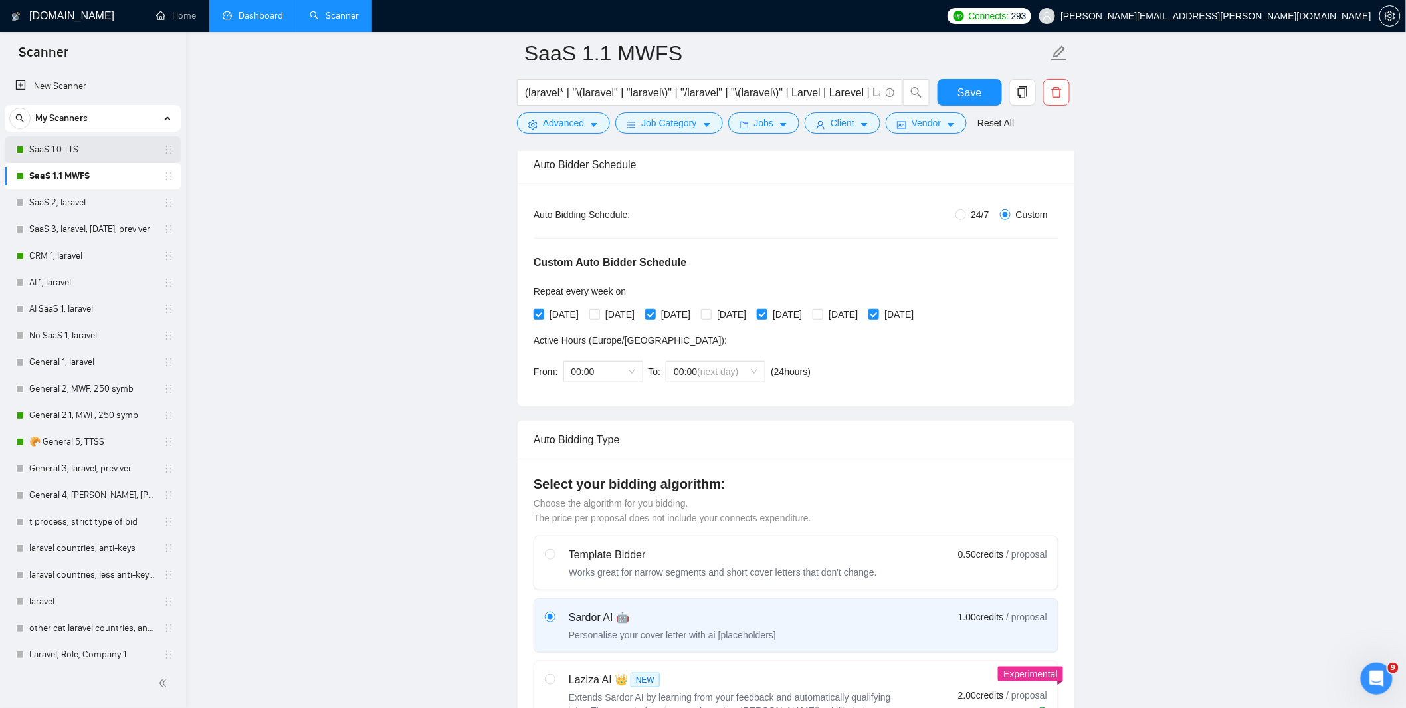
click at [45, 152] on link "SaaS 1.0 TTS" at bounding box center [92, 149] width 126 height 27
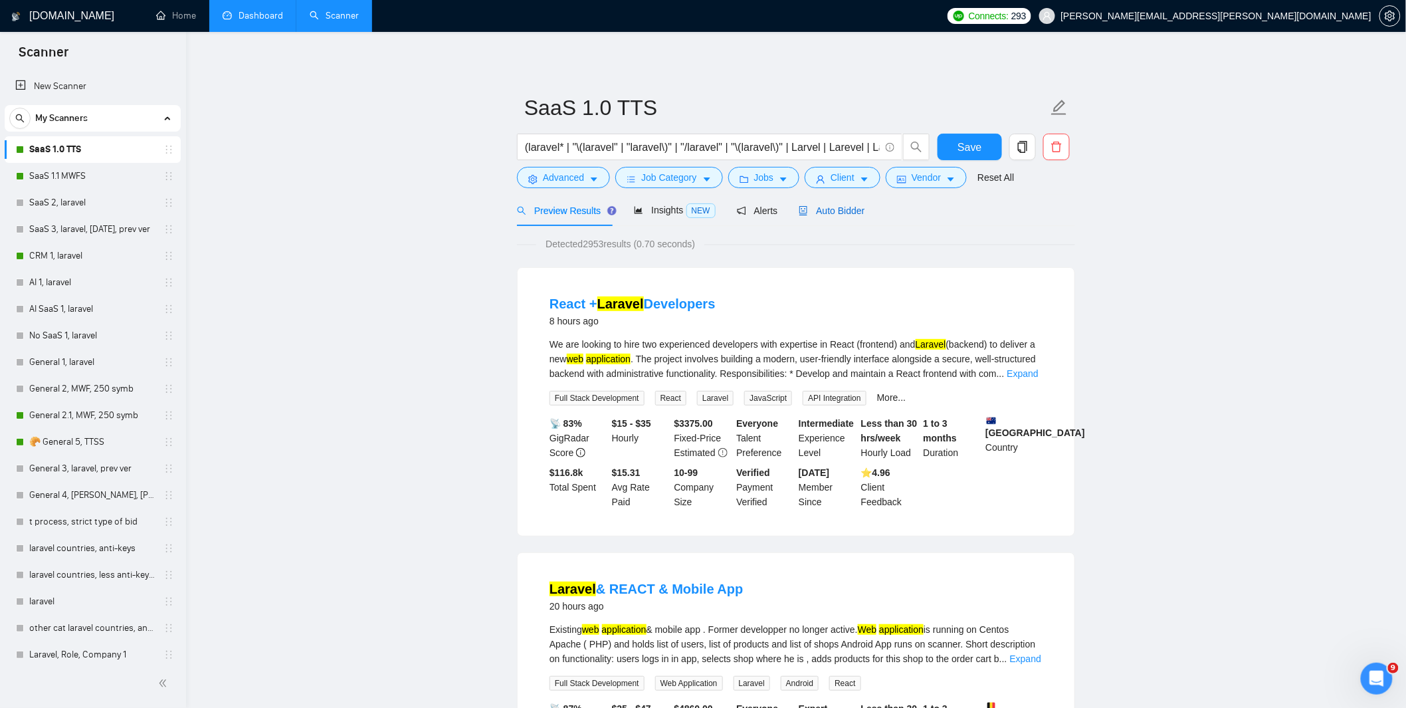
click at [831, 214] on span "Auto Bidder" at bounding box center [832, 210] width 66 height 11
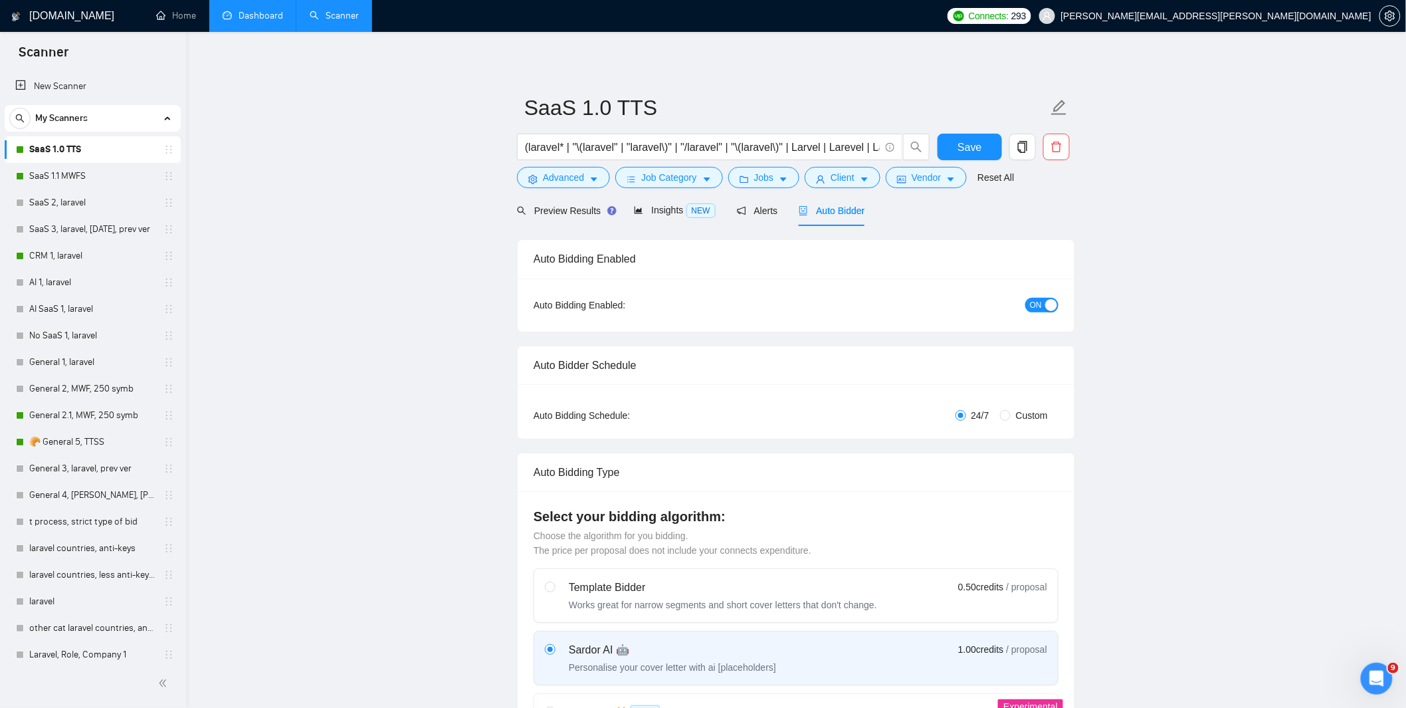
radio input "false"
radio input "true"
checkbox input "true"
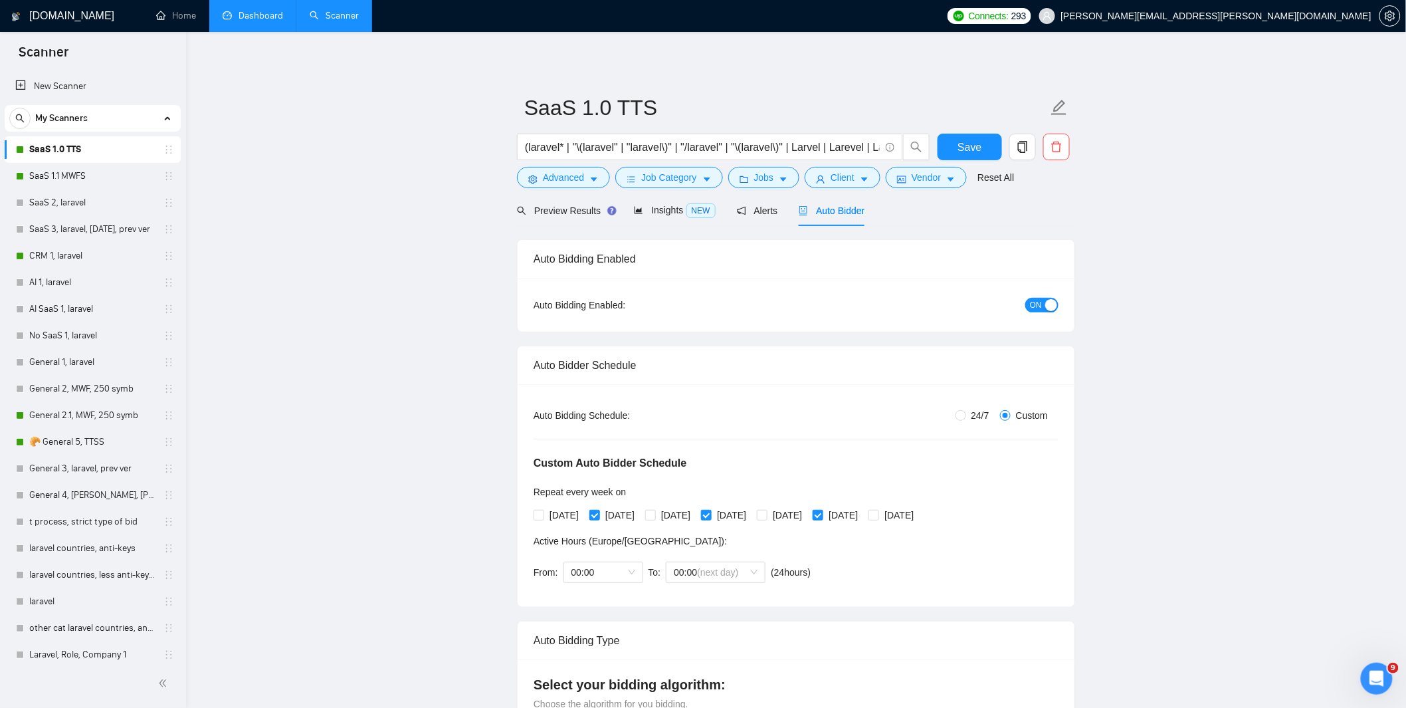
click at [257, 17] on link "Dashboard" at bounding box center [253, 15] width 60 height 11
